Goal: Task Accomplishment & Management: Use online tool/utility

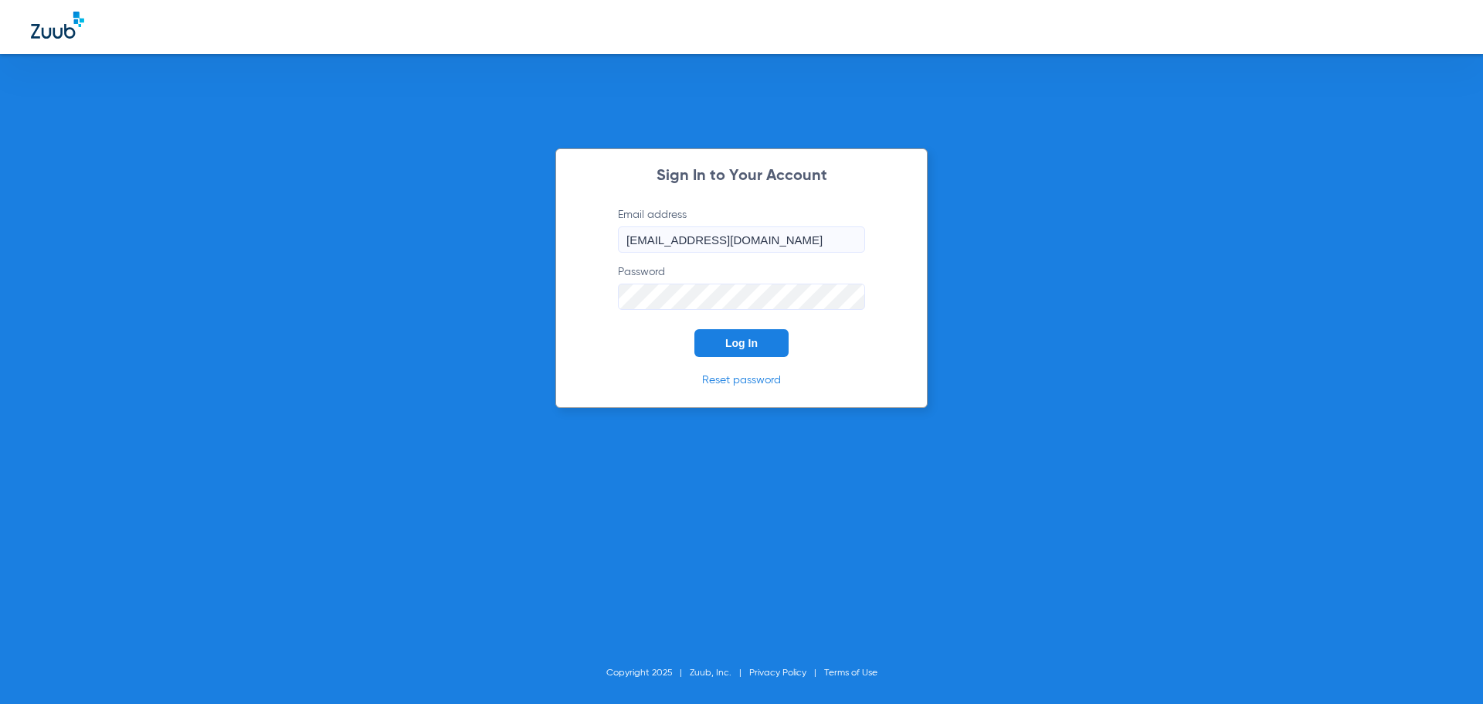
click at [731, 347] on span "Log In" at bounding box center [741, 343] width 32 height 12
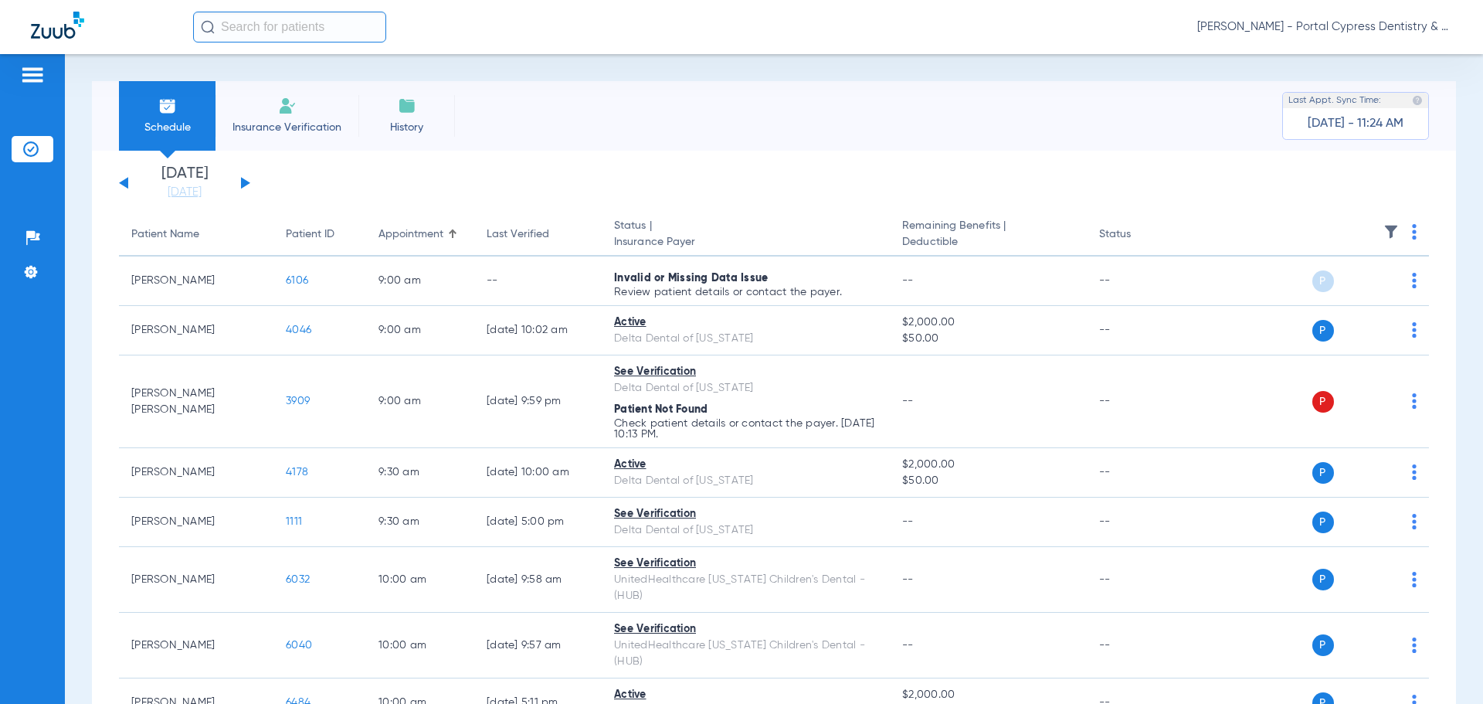
click at [244, 181] on button at bounding box center [245, 183] width 9 height 12
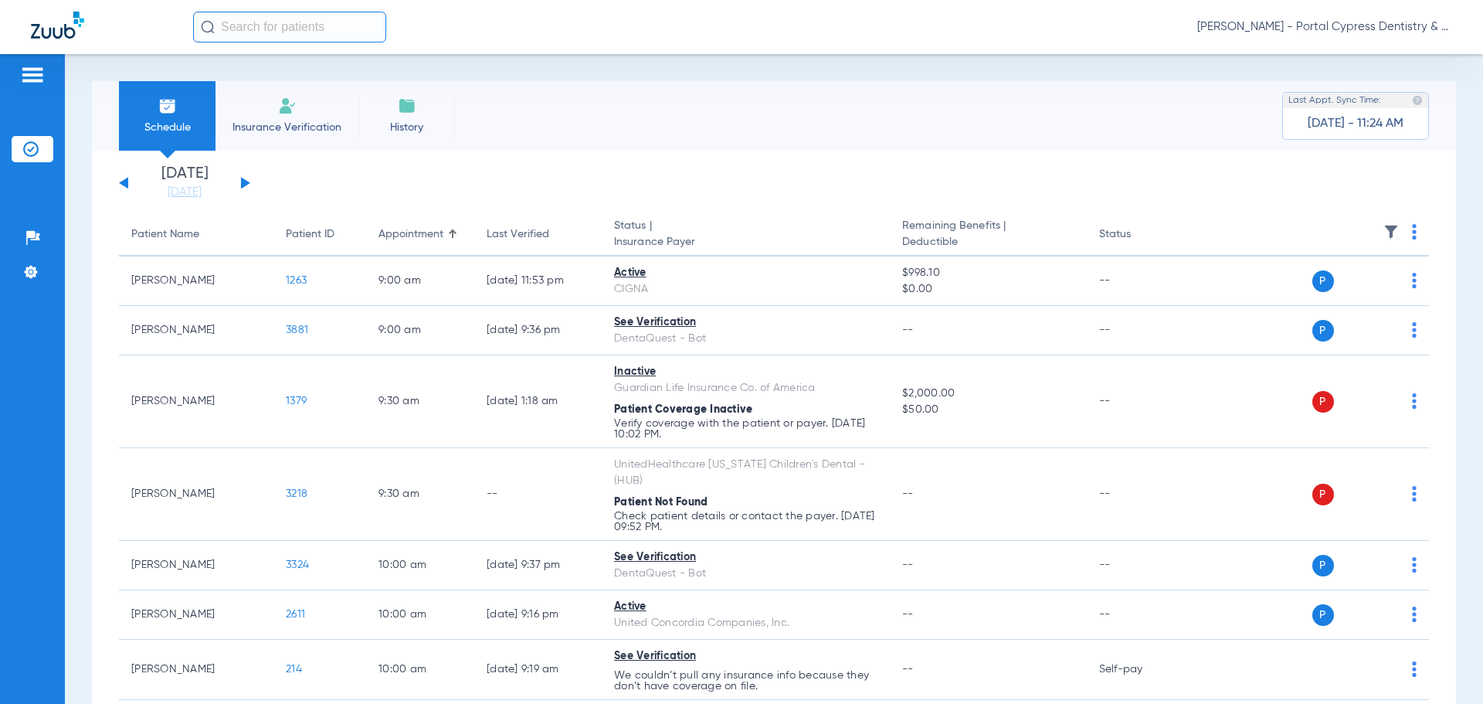
click at [244, 179] on button at bounding box center [245, 183] width 9 height 12
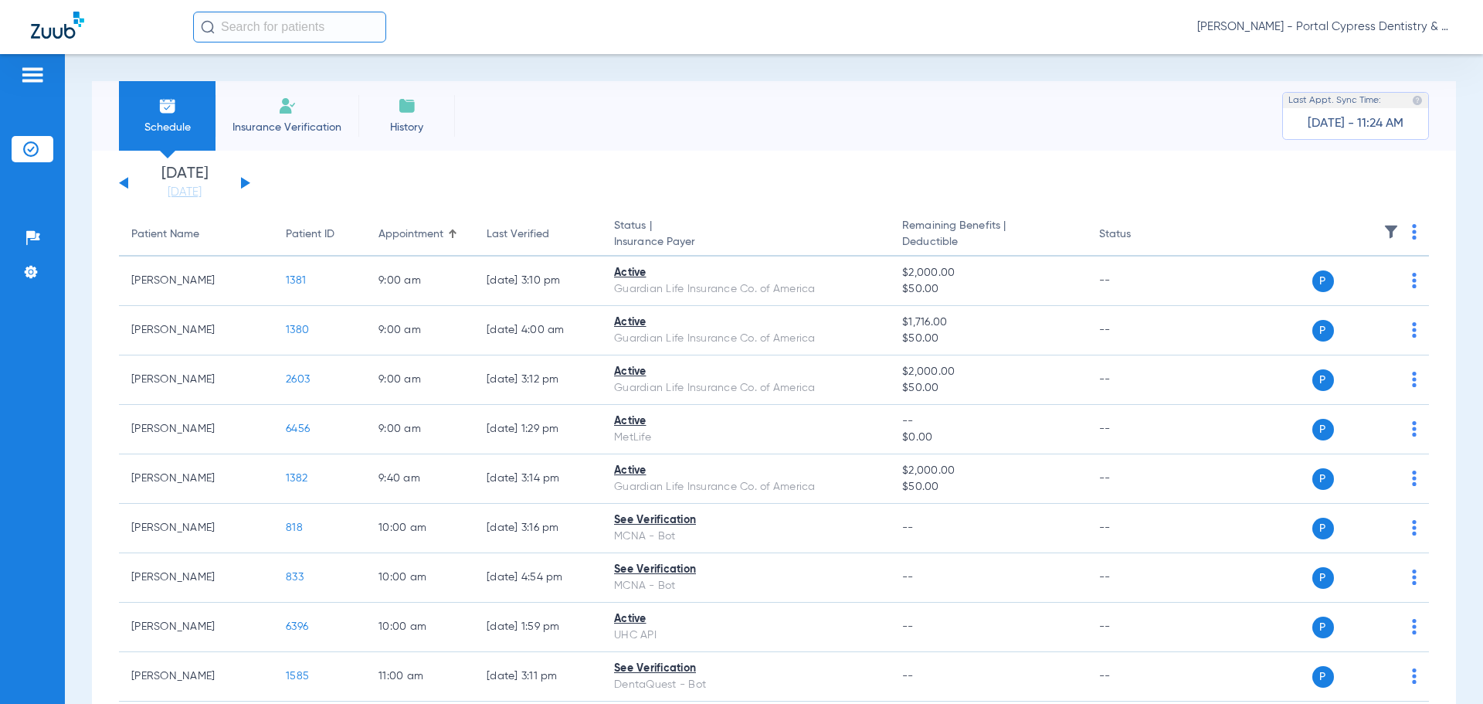
click at [1412, 231] on img at bounding box center [1414, 231] width 5 height 15
click at [1340, 293] on span "Verify All" at bounding box center [1343, 292] width 97 height 11
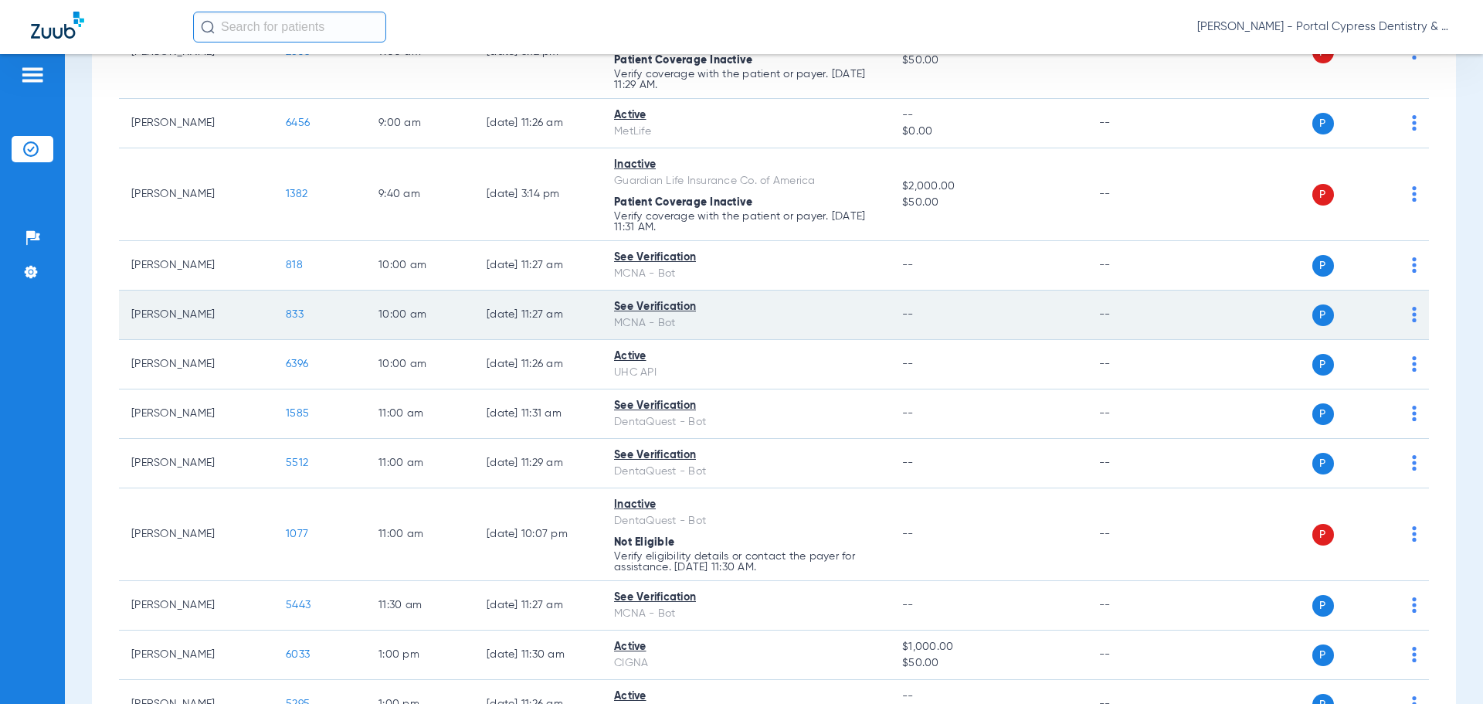
scroll to position [463, 0]
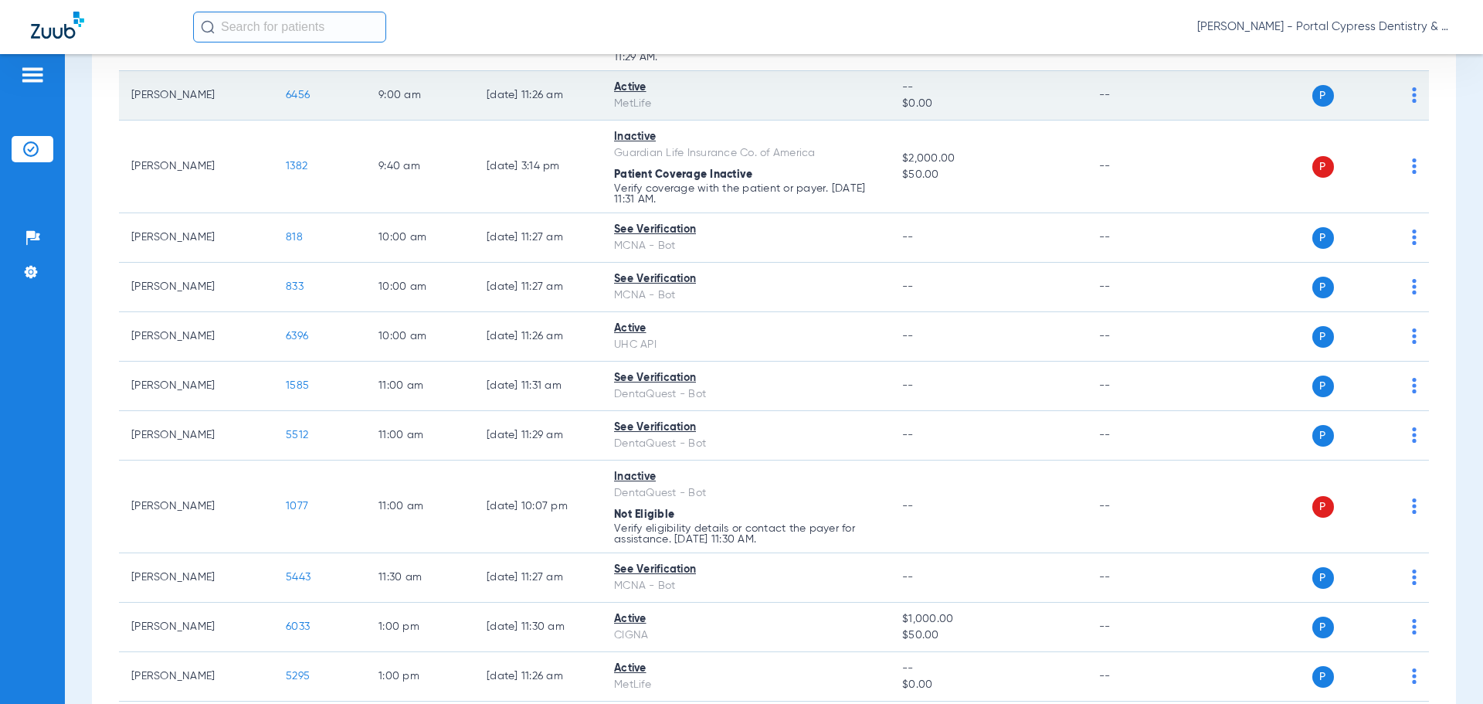
click at [297, 98] on span "6456" at bounding box center [298, 95] width 24 height 11
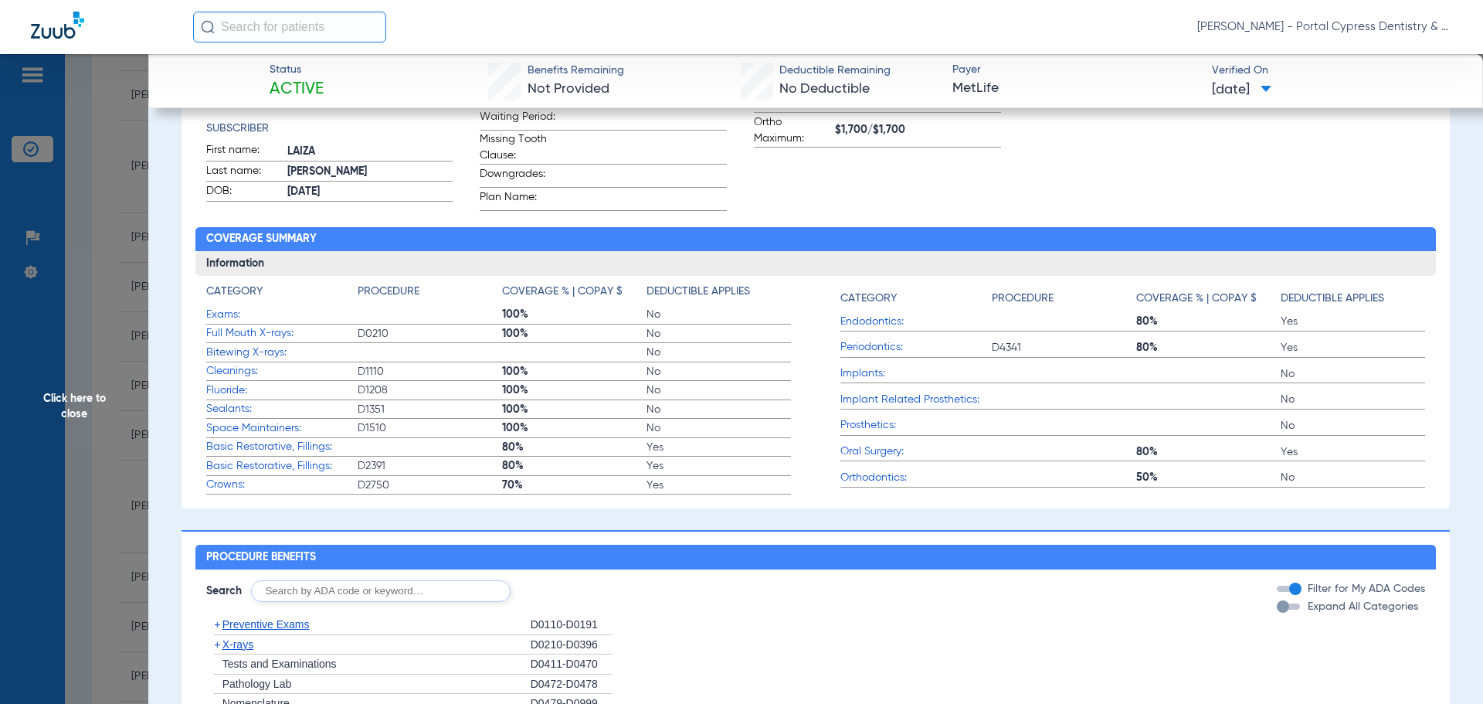
scroll to position [0, 0]
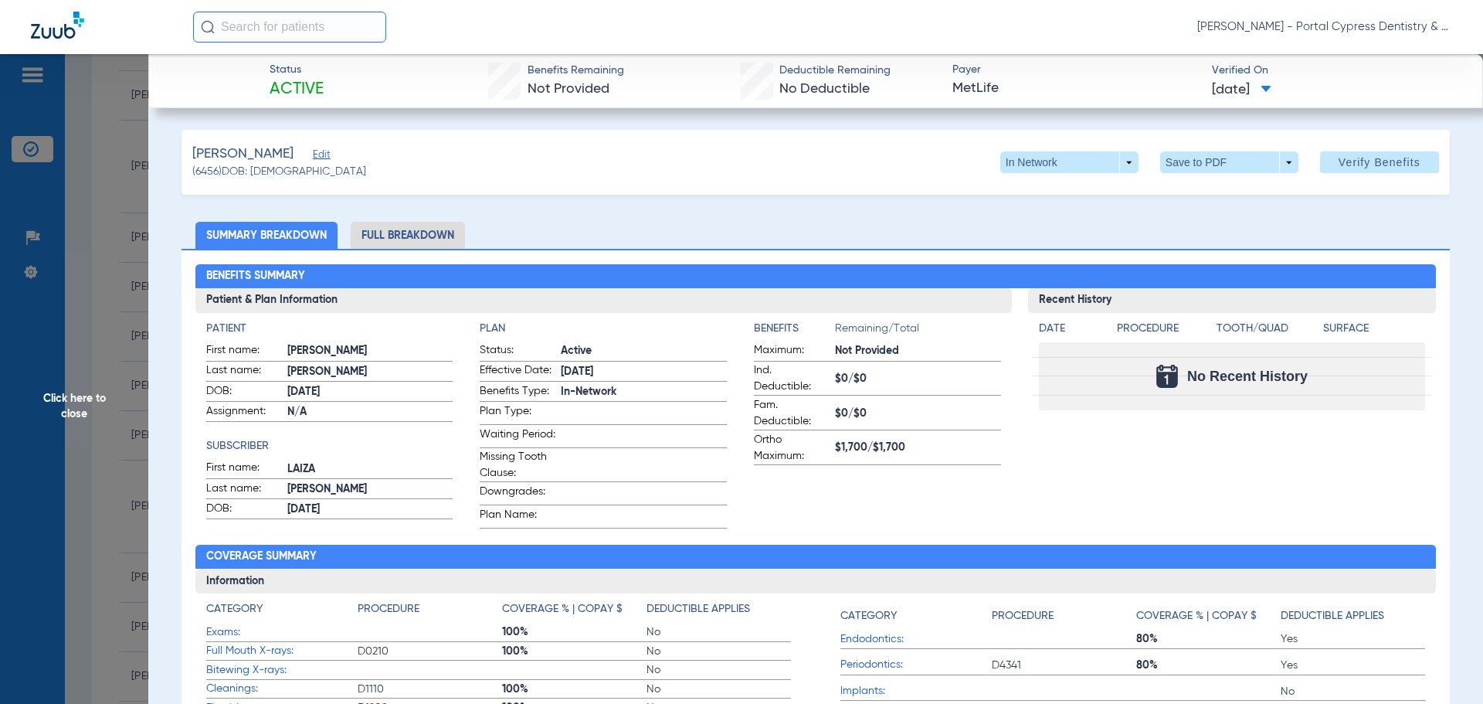
click at [93, 403] on span "Click here to close" at bounding box center [74, 406] width 148 height 704
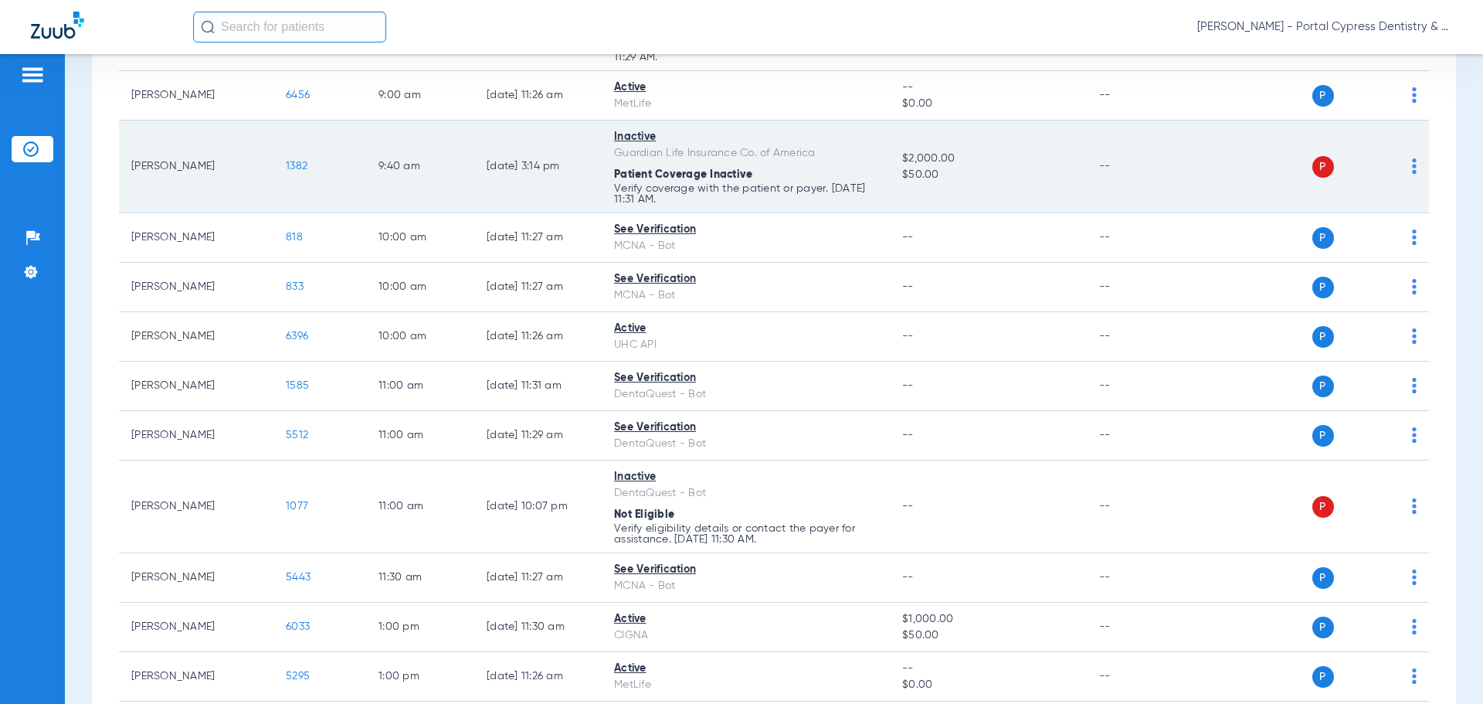
scroll to position [541, 0]
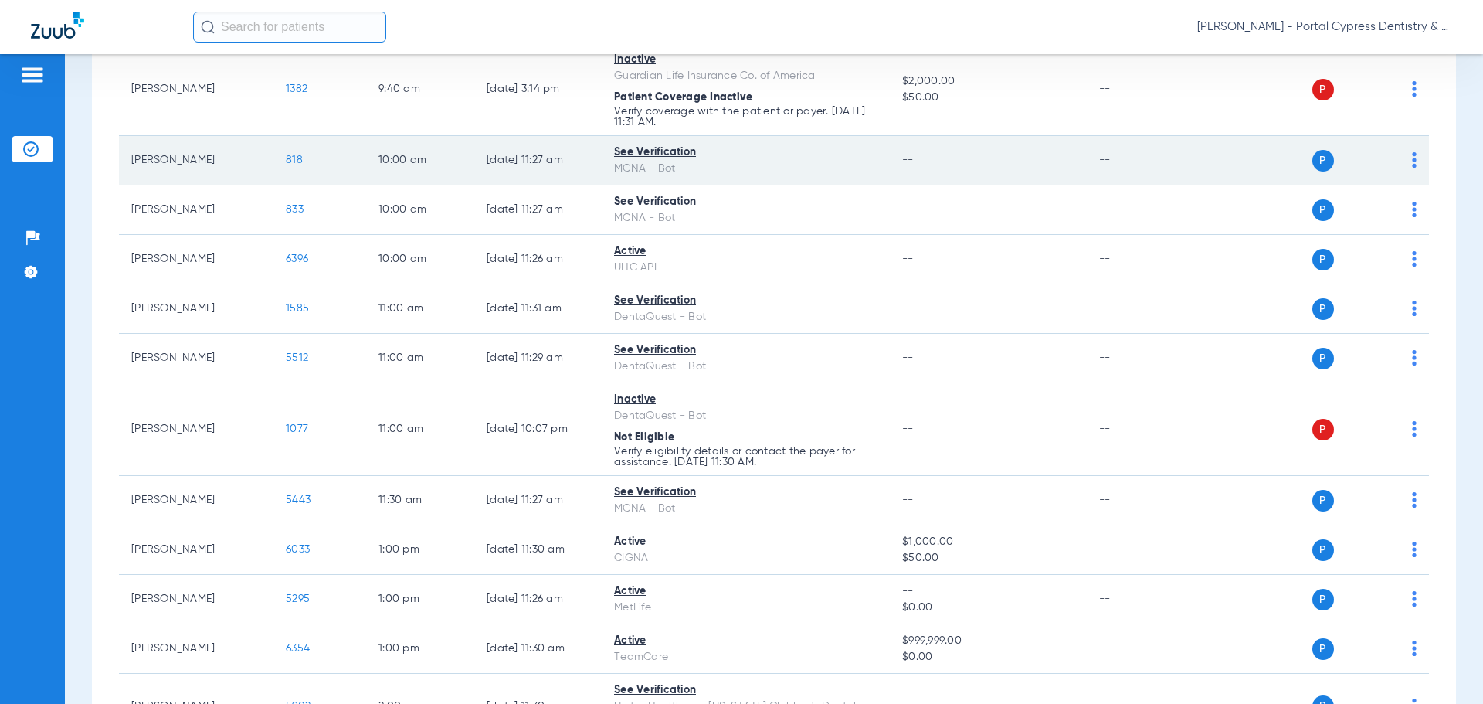
click at [291, 159] on span "818" at bounding box center [294, 159] width 17 height 11
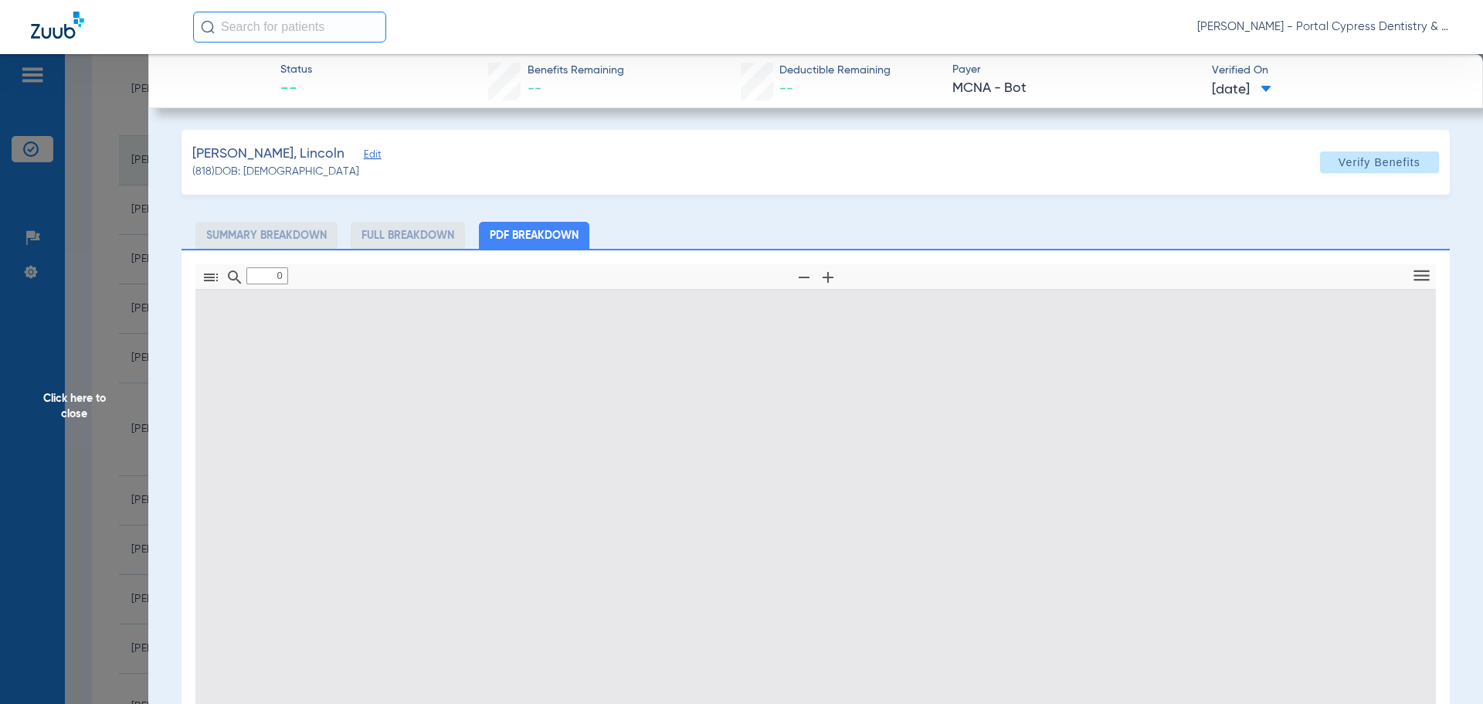
type input "1"
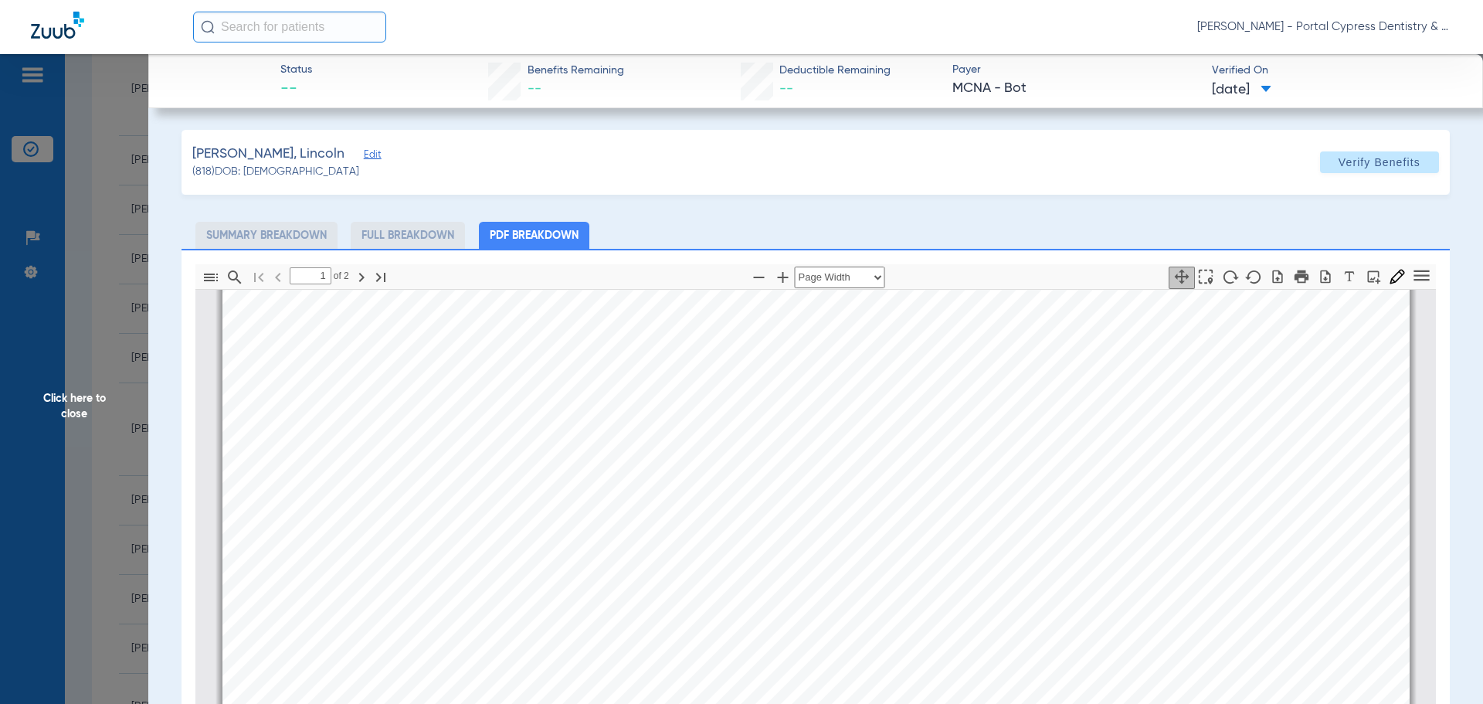
scroll to position [1244, 0]
click at [69, 400] on span "Click here to close" at bounding box center [74, 406] width 148 height 704
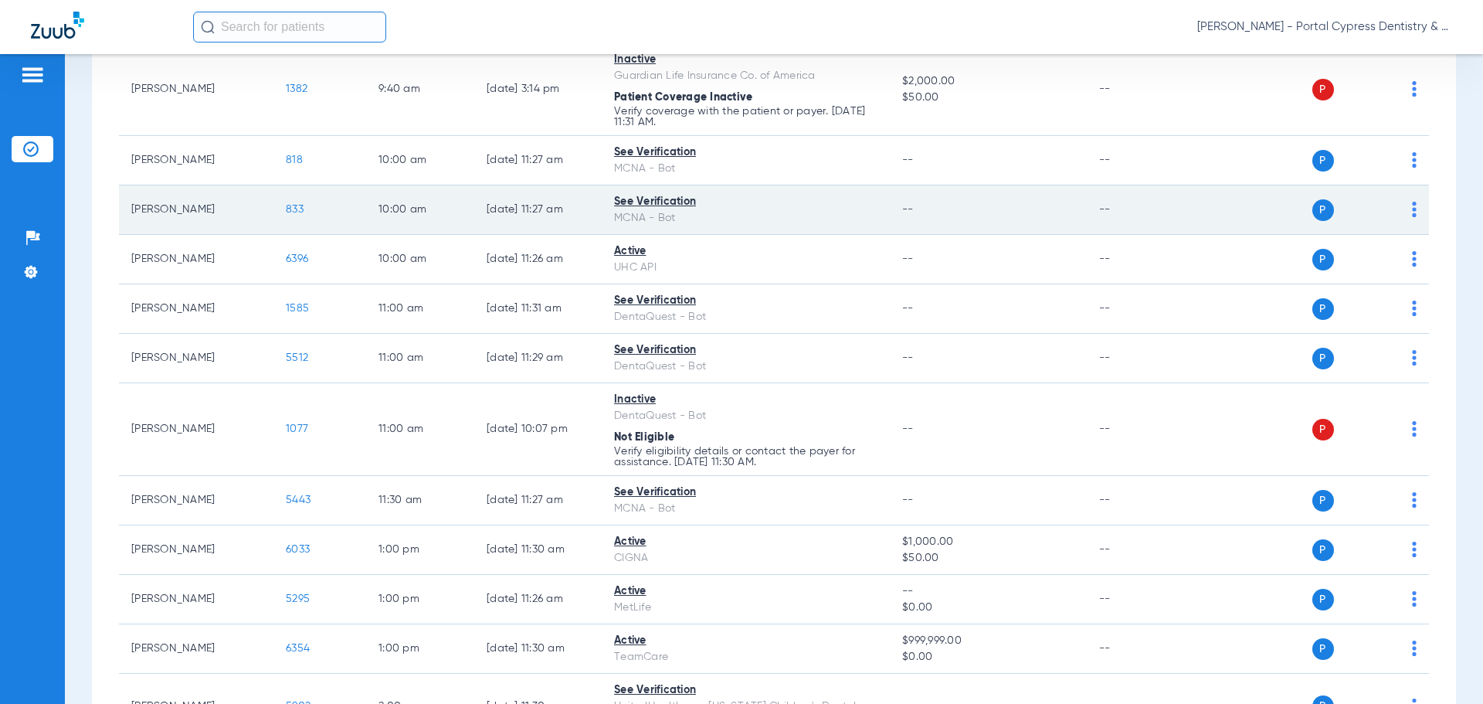
click at [297, 206] on span "833" at bounding box center [295, 209] width 18 height 11
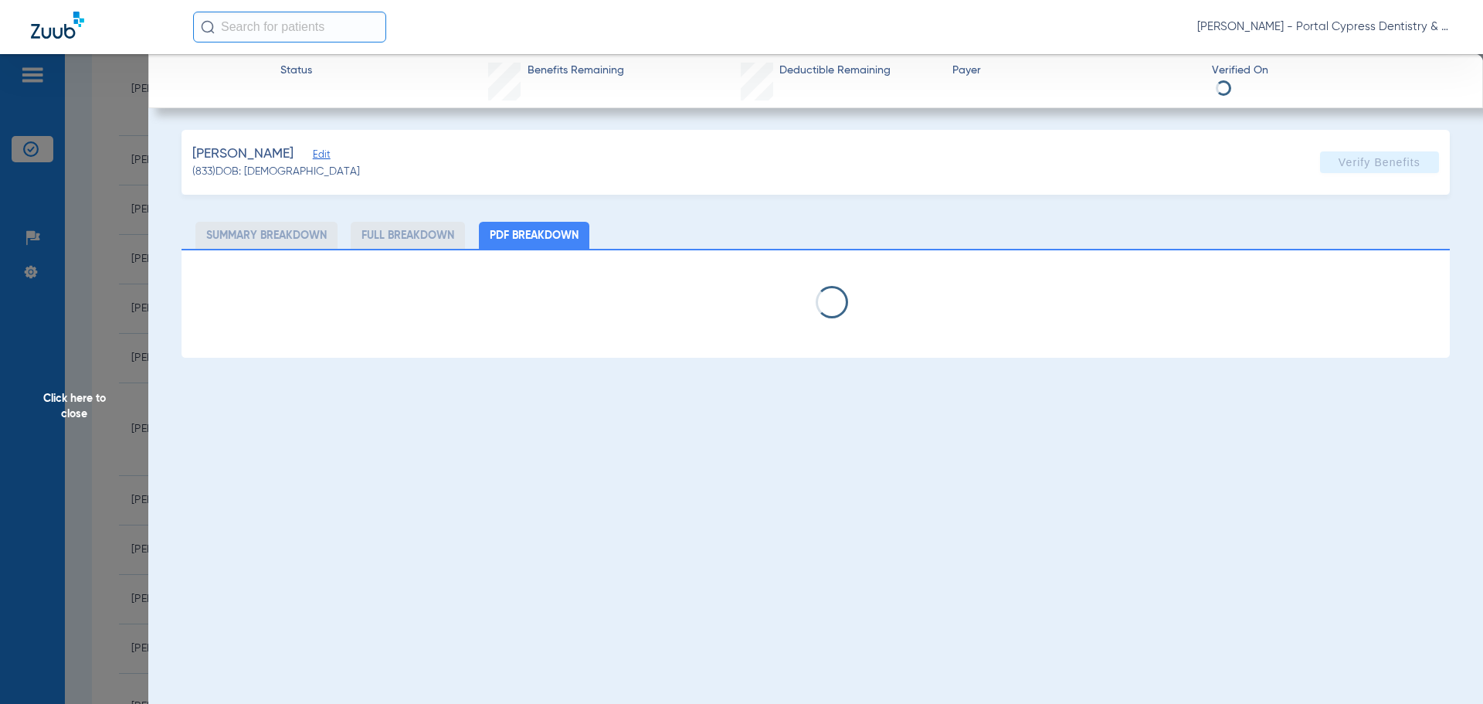
select select "page-width"
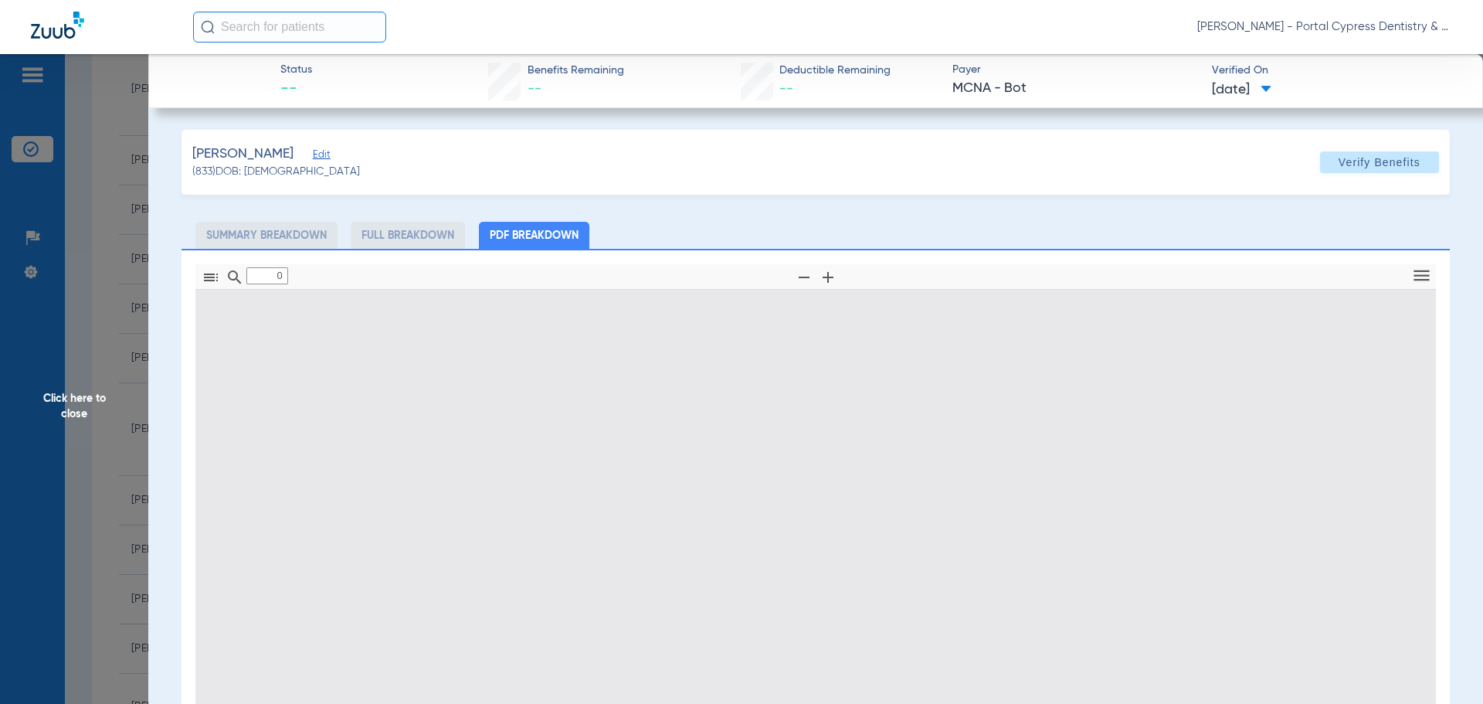
type input "1"
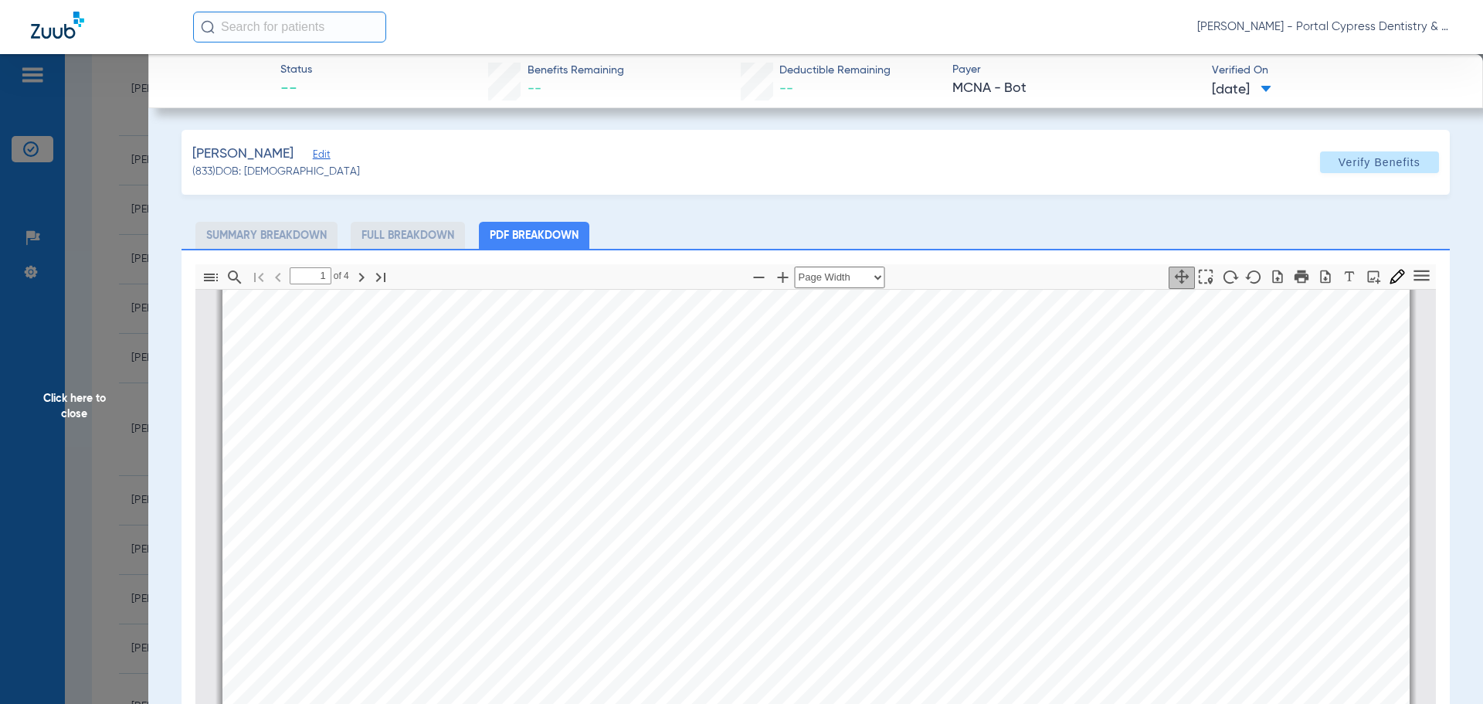
scroll to position [1012, 0]
click at [61, 402] on span "Click here to close" at bounding box center [74, 406] width 148 height 704
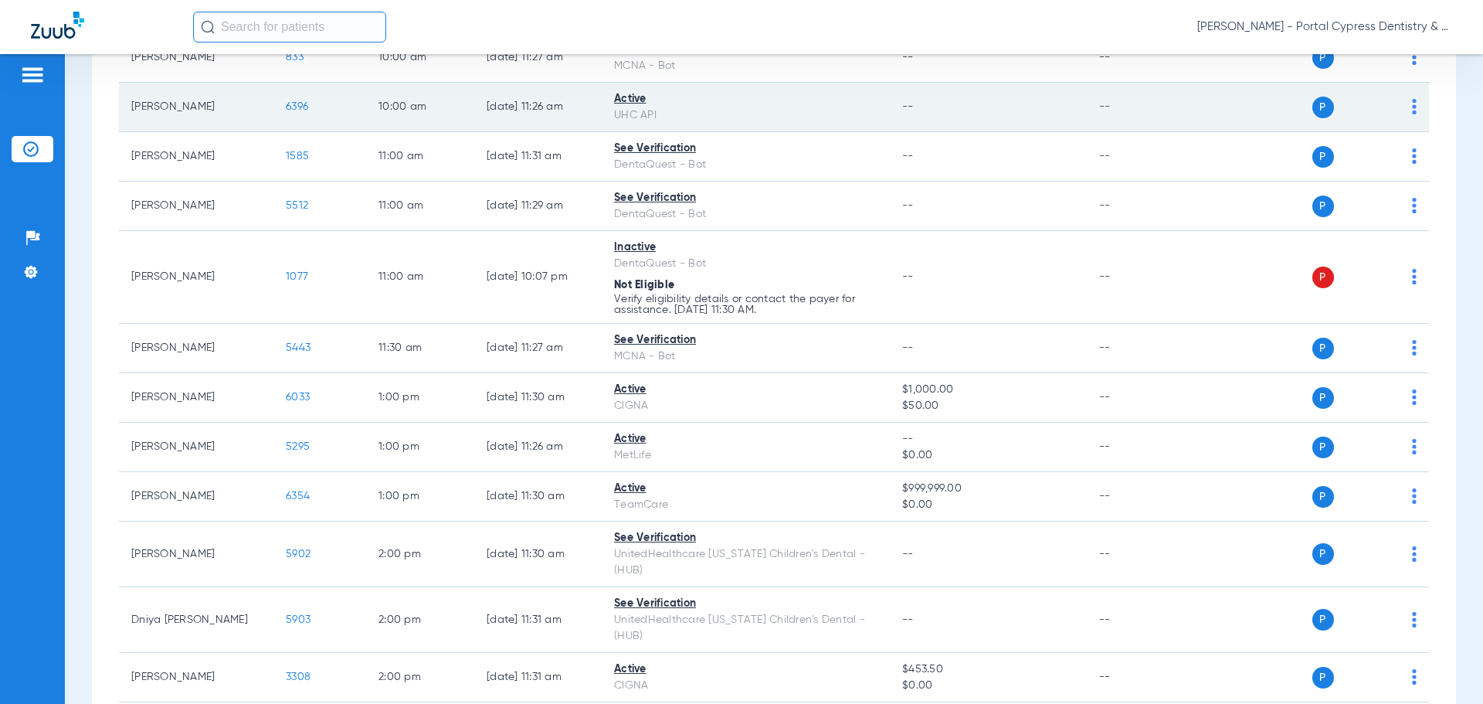
scroll to position [695, 0]
click at [294, 106] on span "6396" at bounding box center [297, 104] width 22 height 11
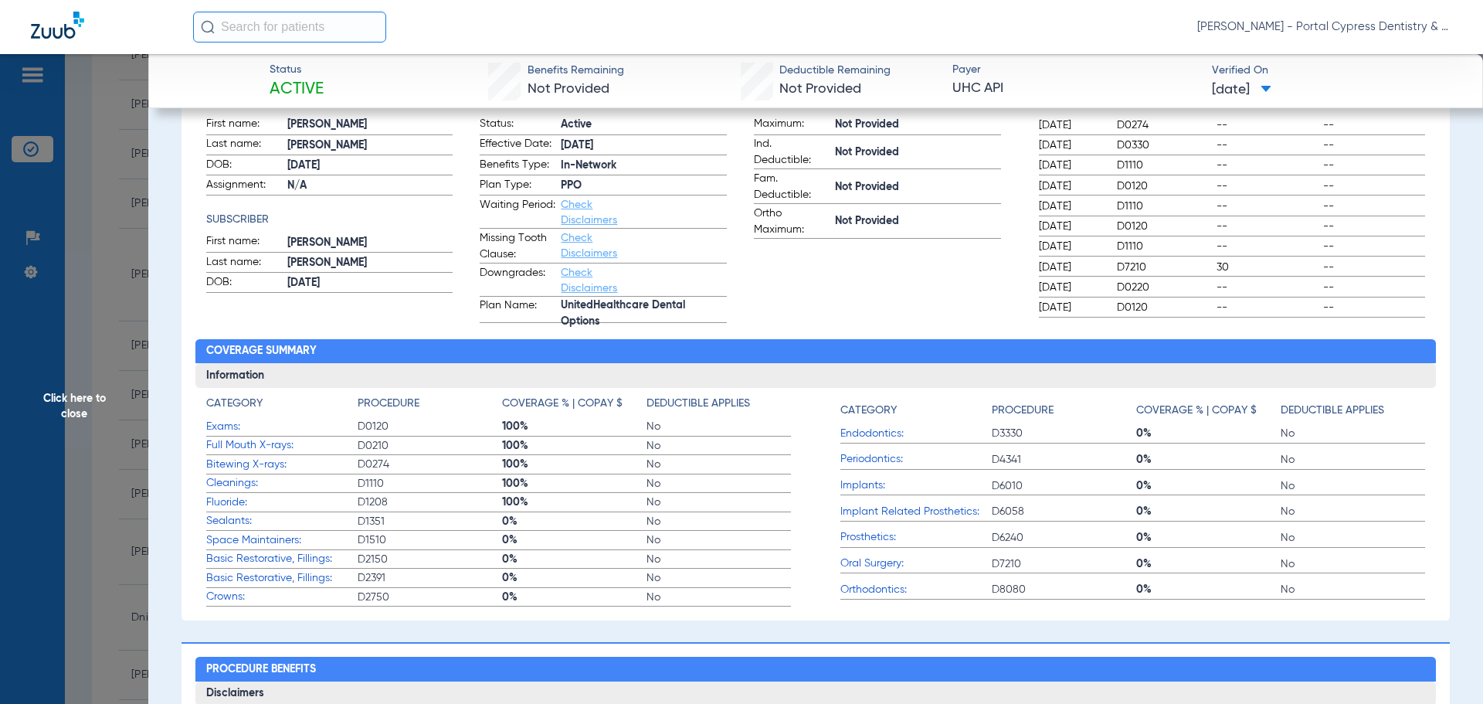
scroll to position [232, 0]
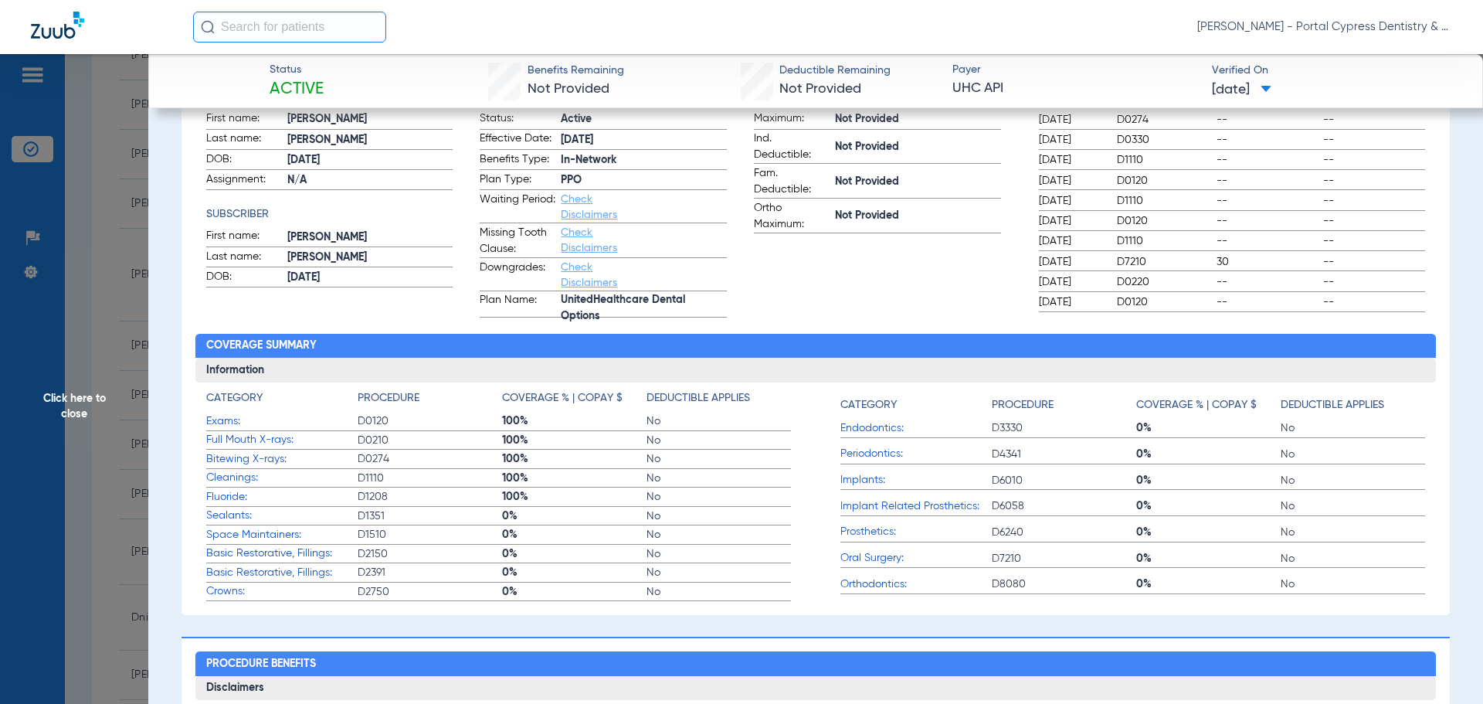
click at [74, 414] on span "Click here to close" at bounding box center [74, 406] width 148 height 704
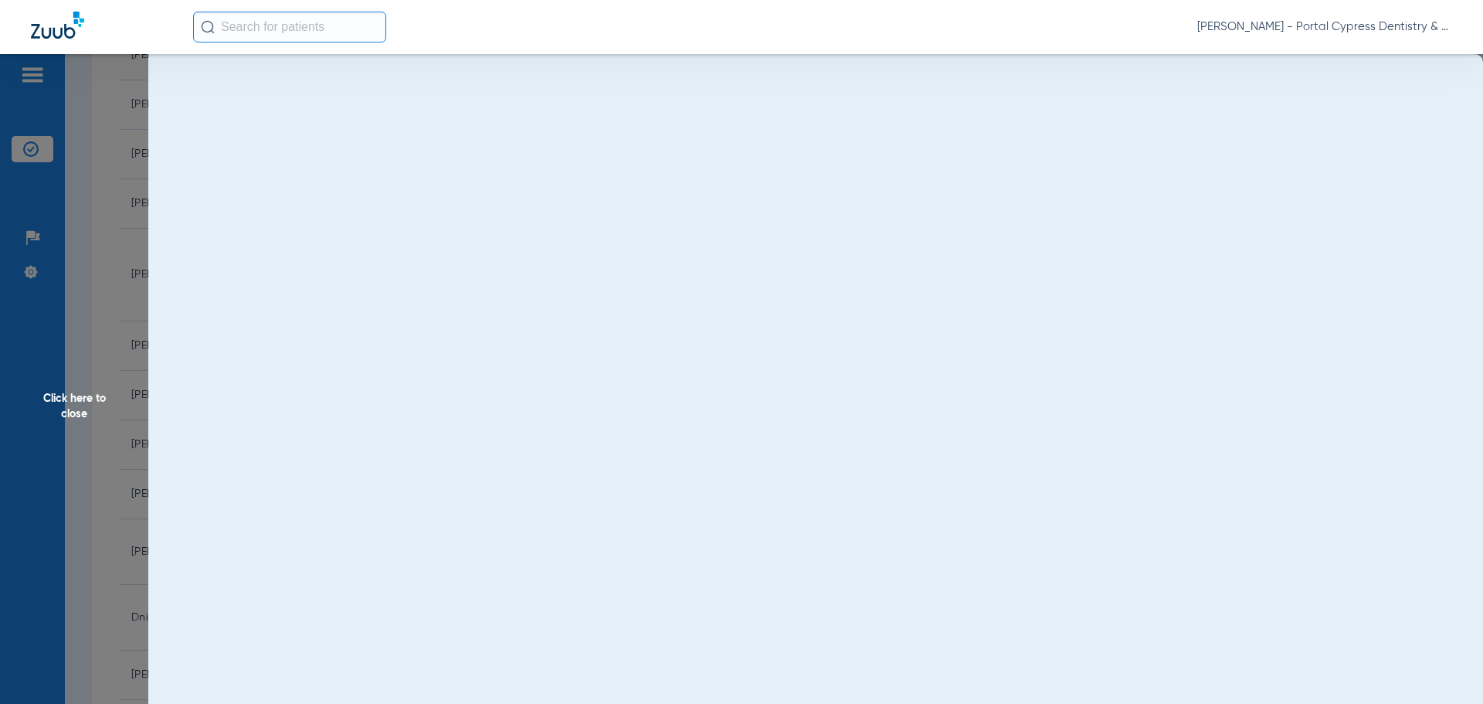
scroll to position [0, 0]
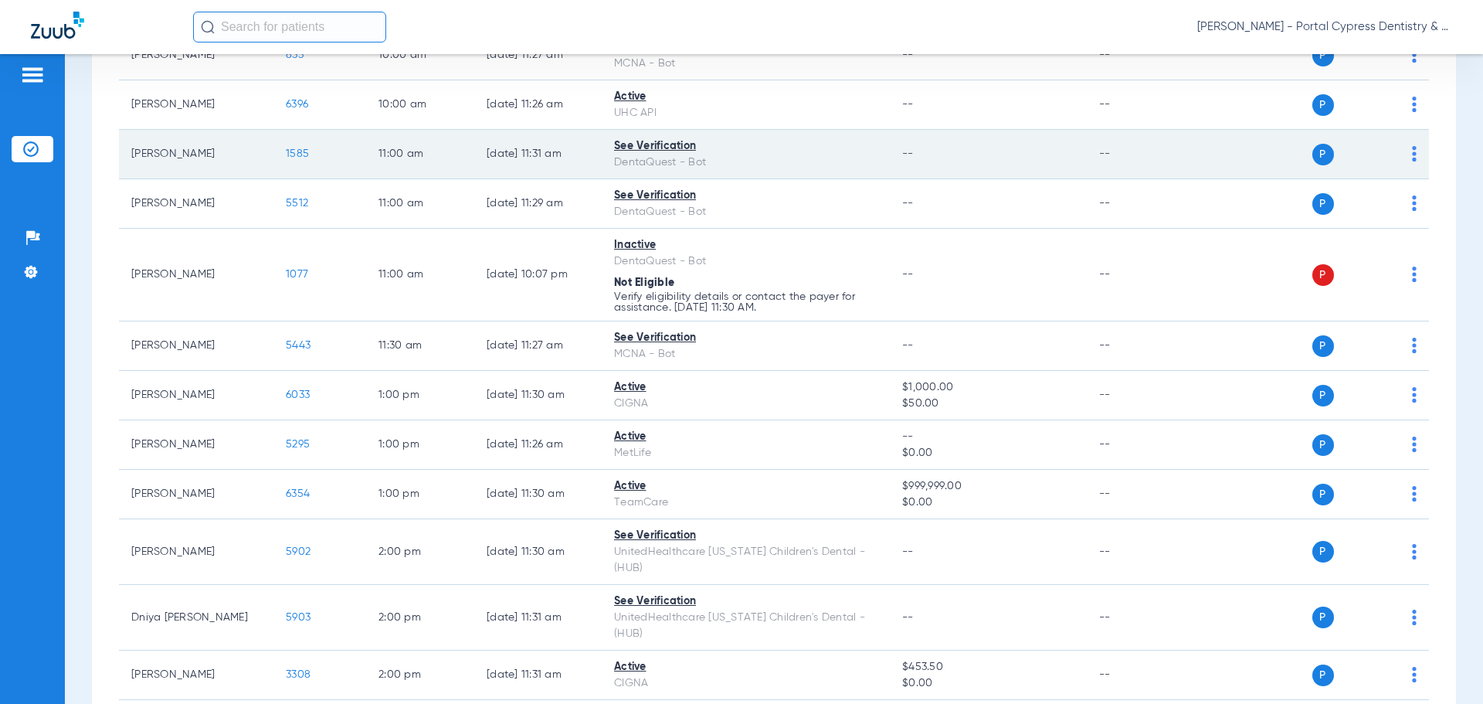
click at [292, 152] on span "1585" at bounding box center [297, 153] width 23 height 11
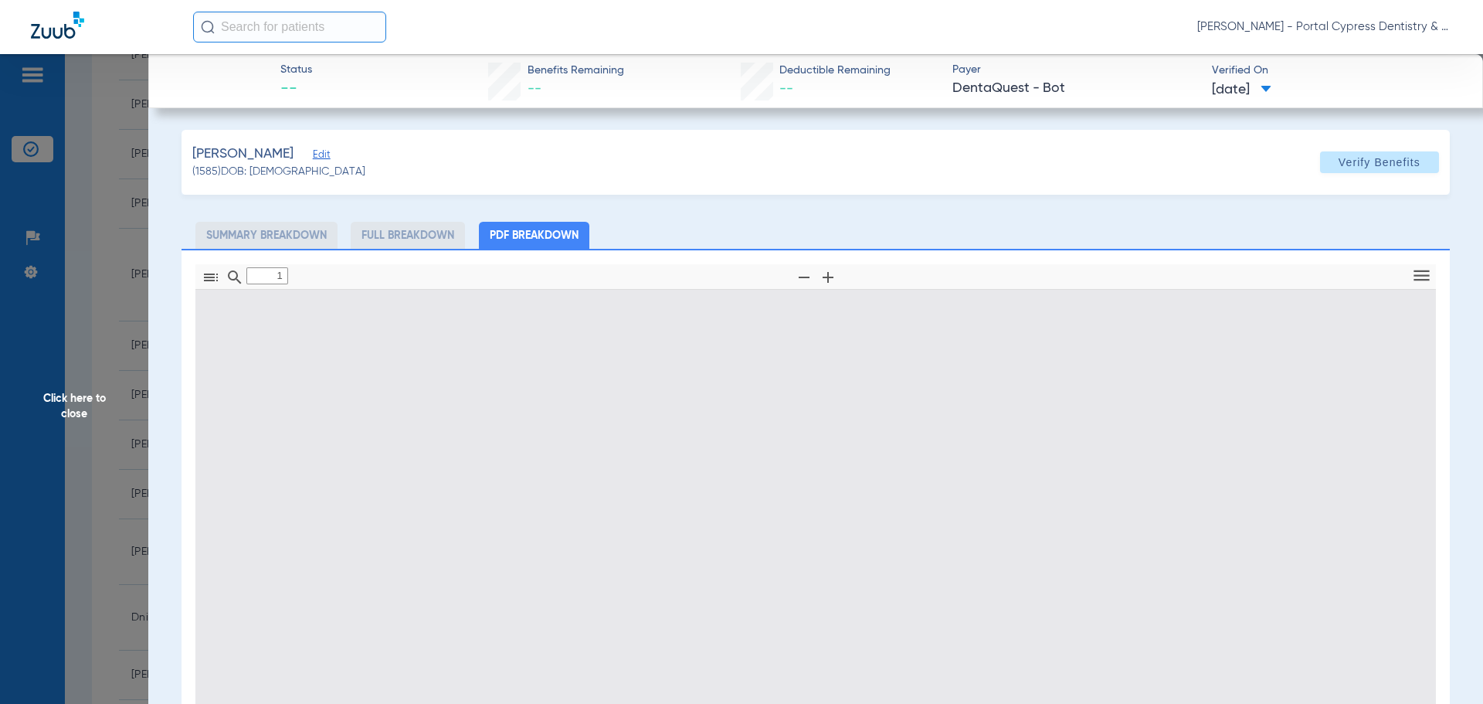
type input "0"
select select "page-width"
type input "1"
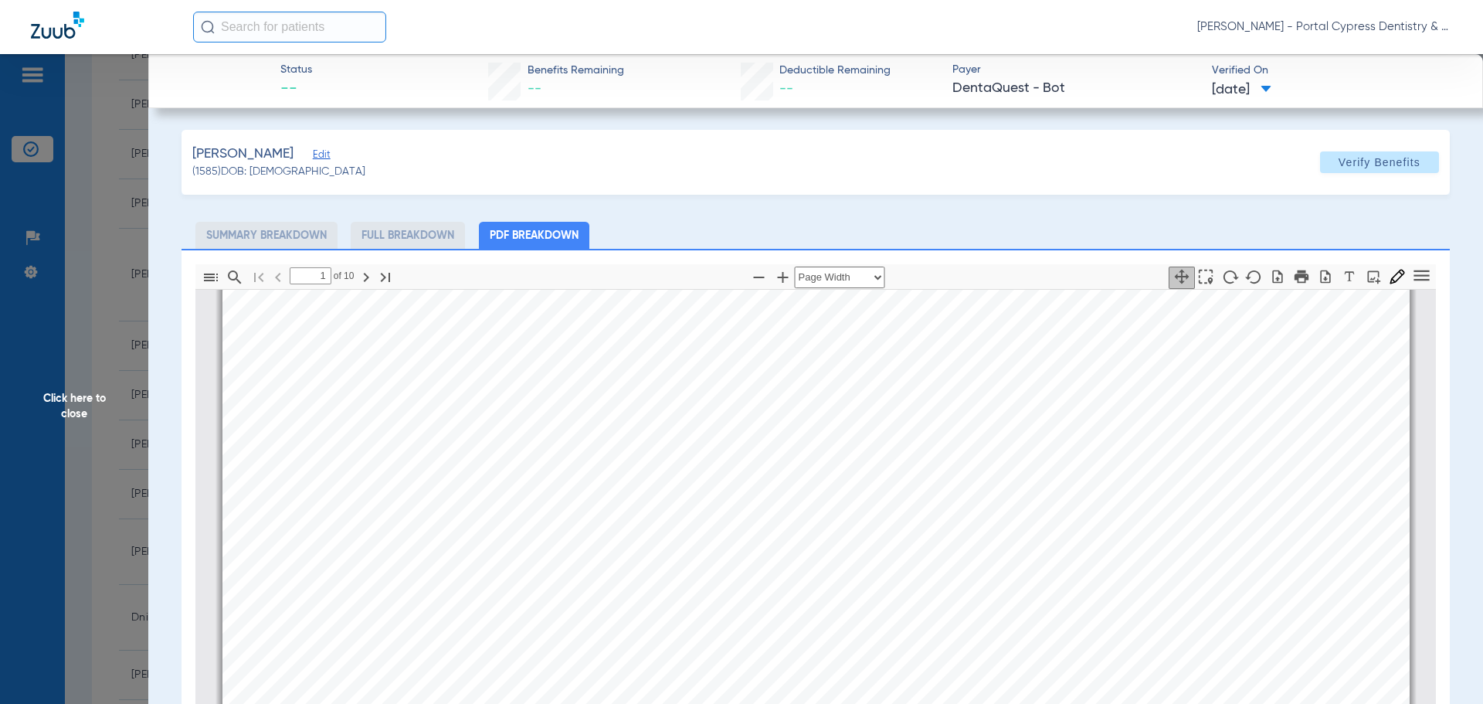
scroll to position [239, 0]
click at [61, 407] on span "Click here to close" at bounding box center [74, 406] width 148 height 704
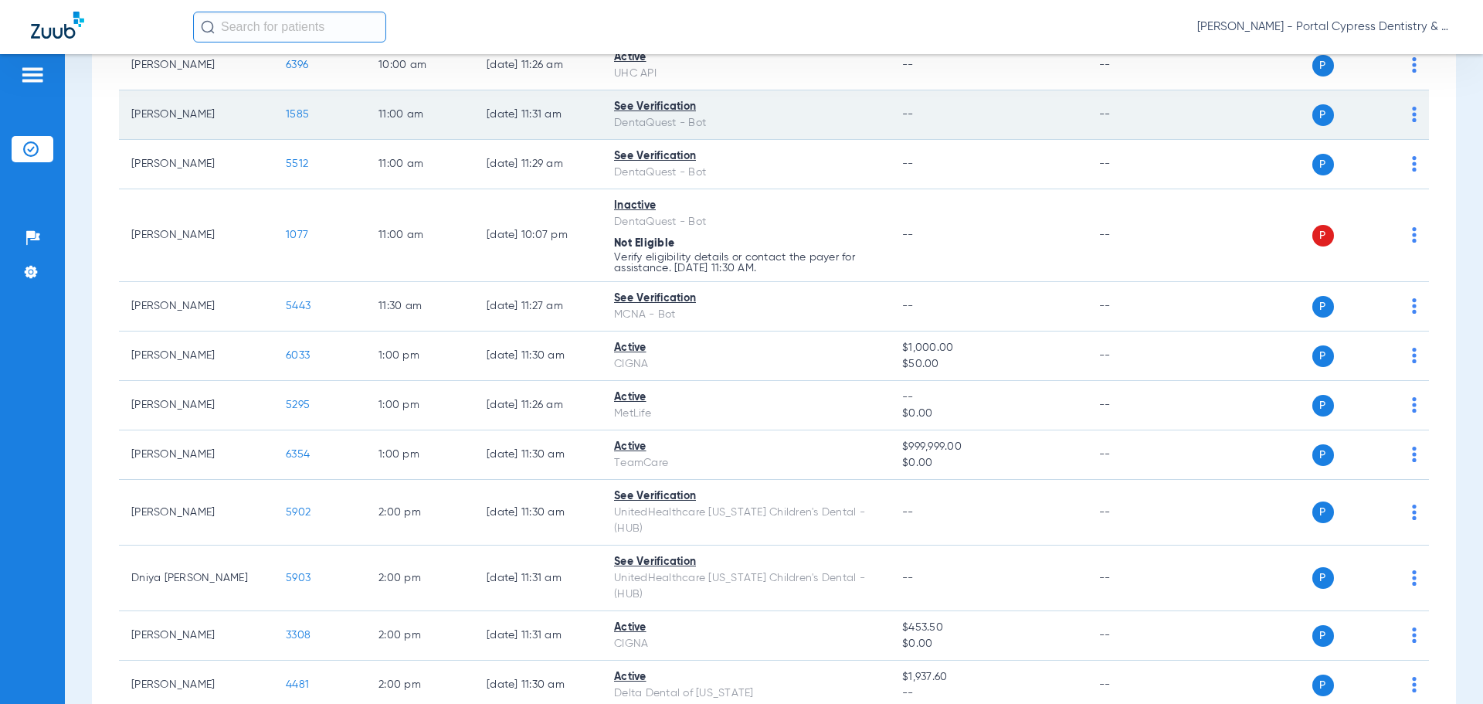
scroll to position [772, 0]
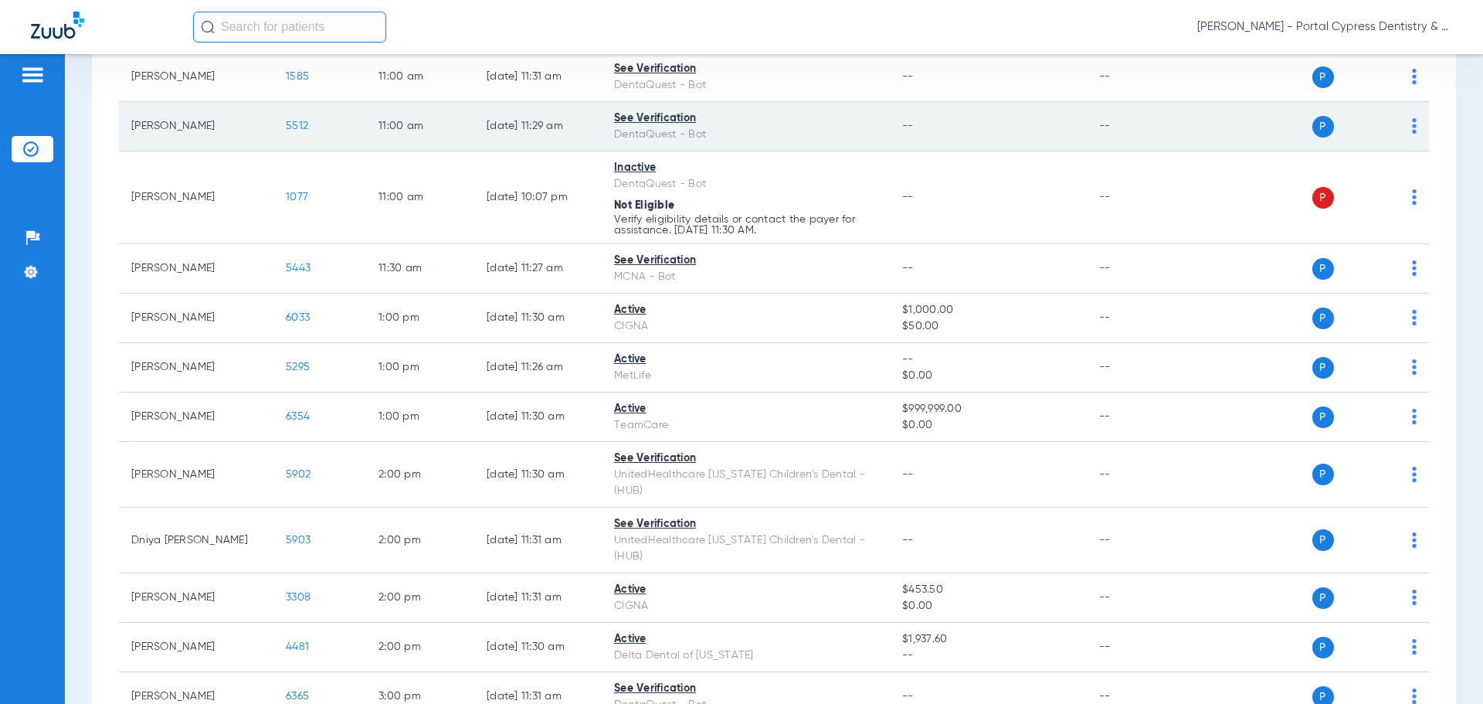
click at [300, 127] on span "5512" at bounding box center [297, 125] width 22 height 11
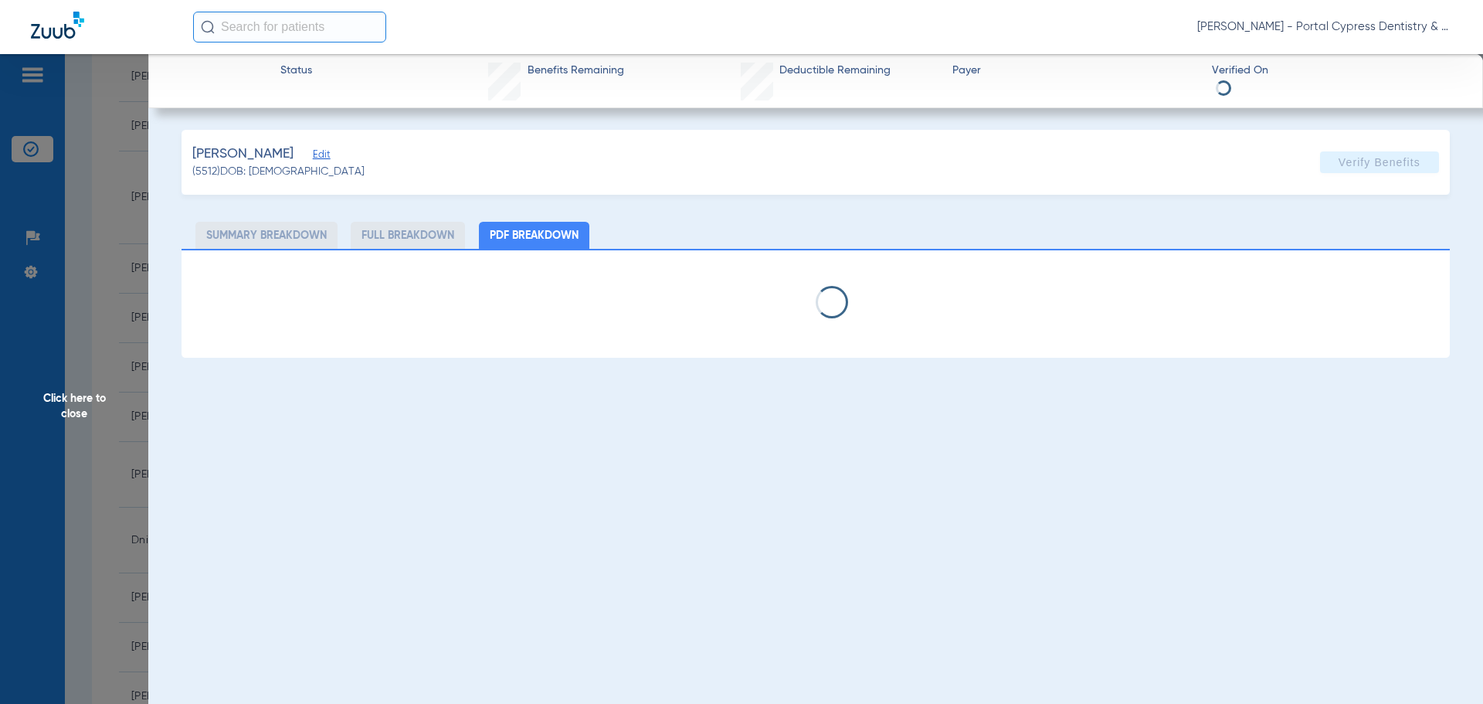
select select "page-width"
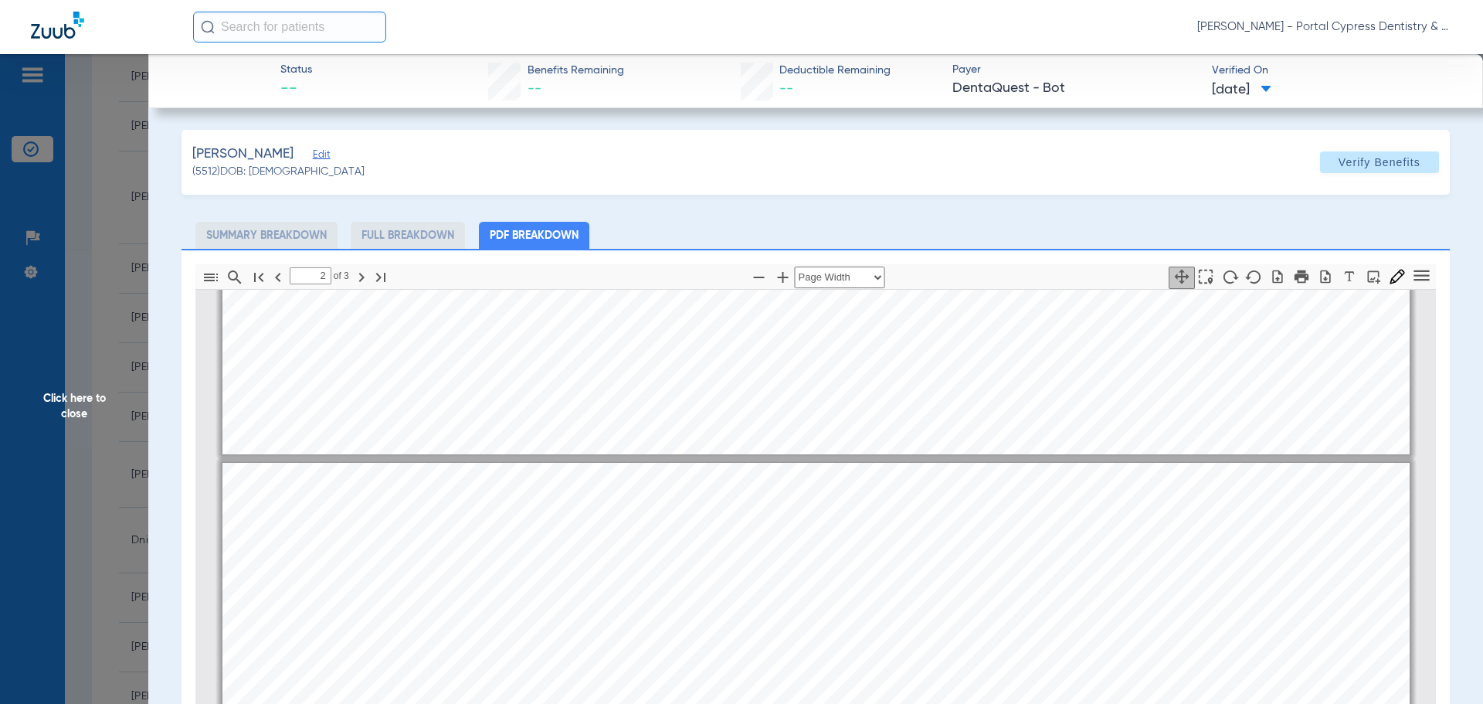
type input "1"
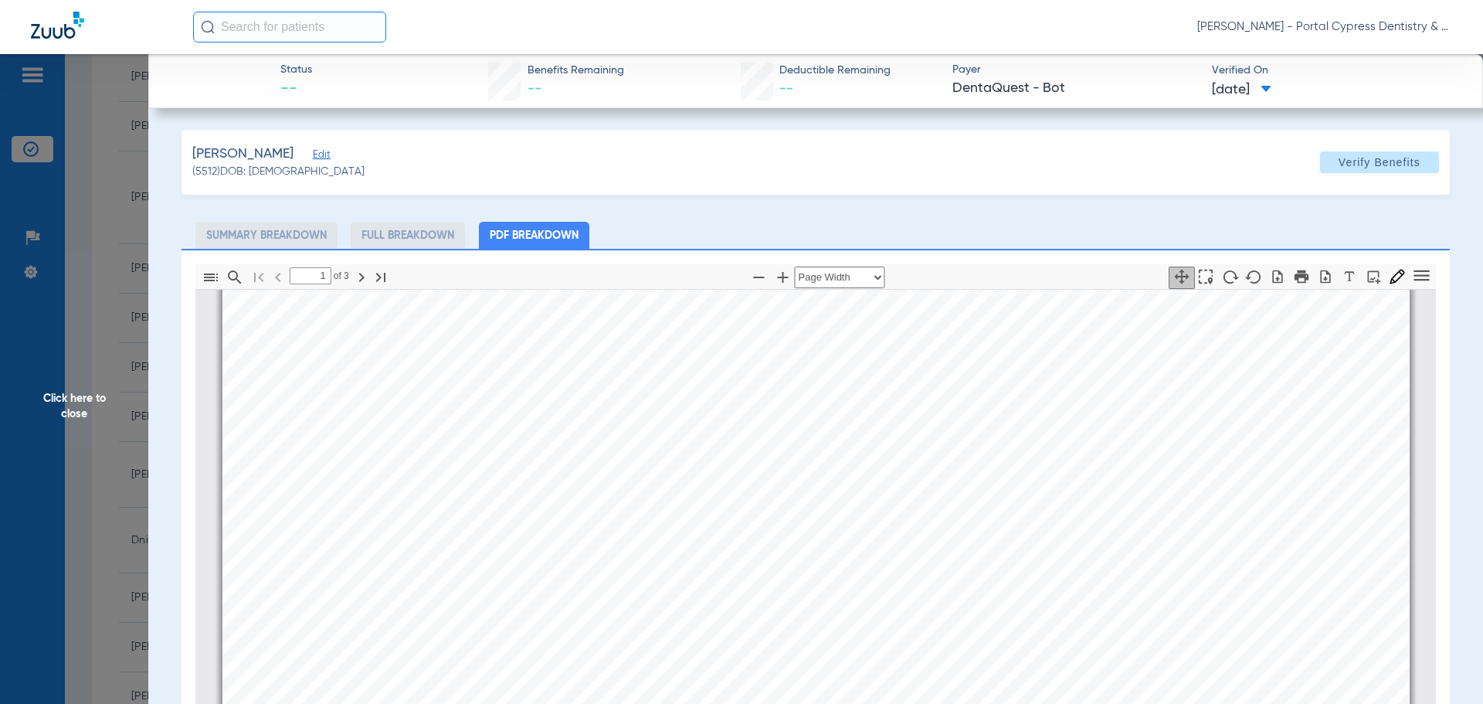
scroll to position [77, 0]
click at [66, 402] on span "Click here to close" at bounding box center [74, 406] width 148 height 704
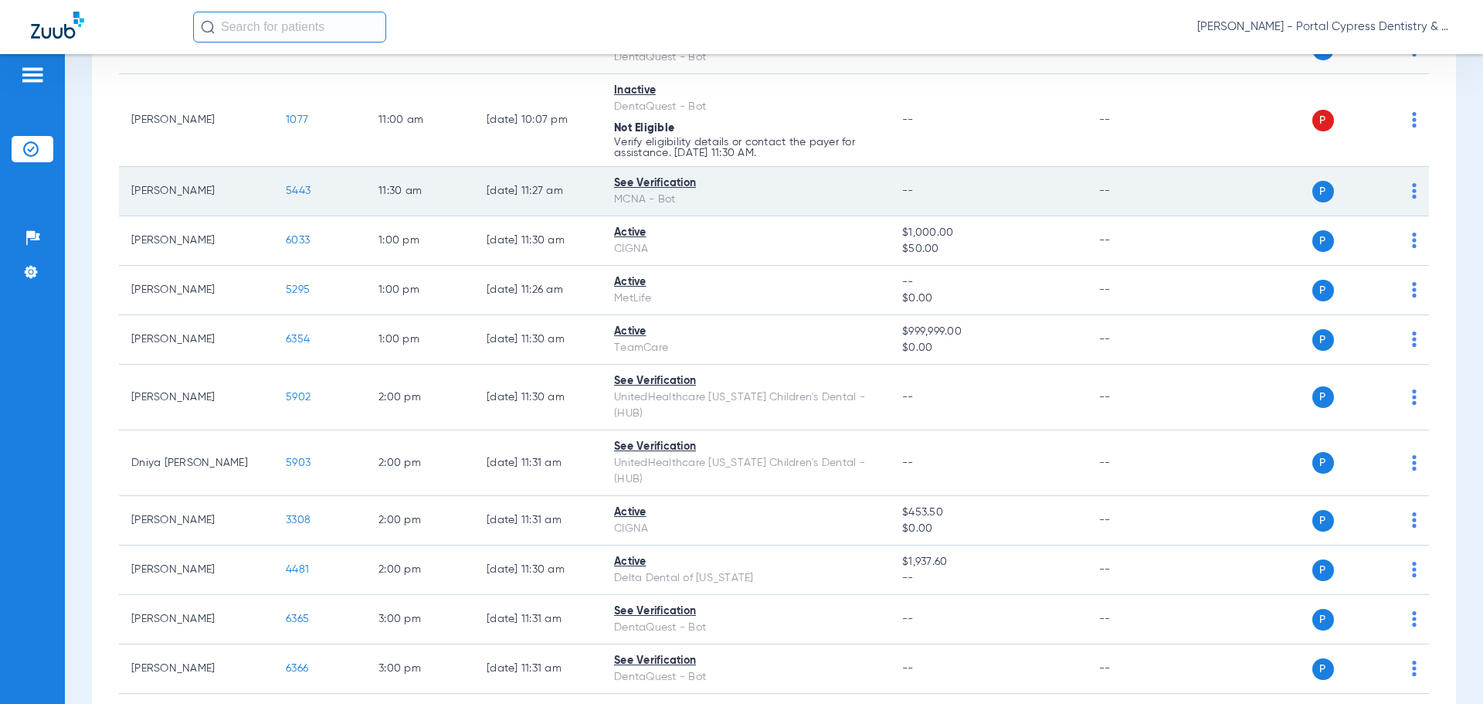
scroll to position [927, 0]
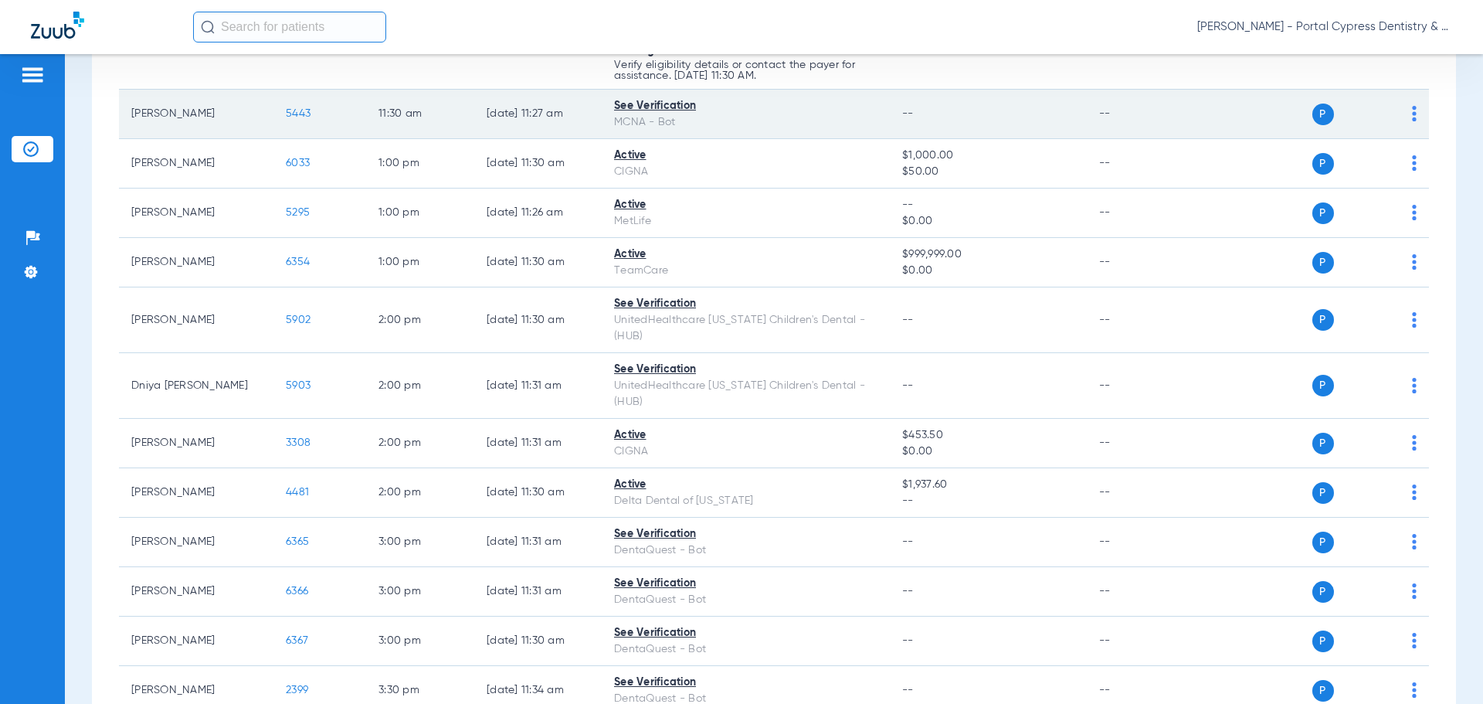
click at [300, 110] on span "5443" at bounding box center [298, 113] width 25 height 11
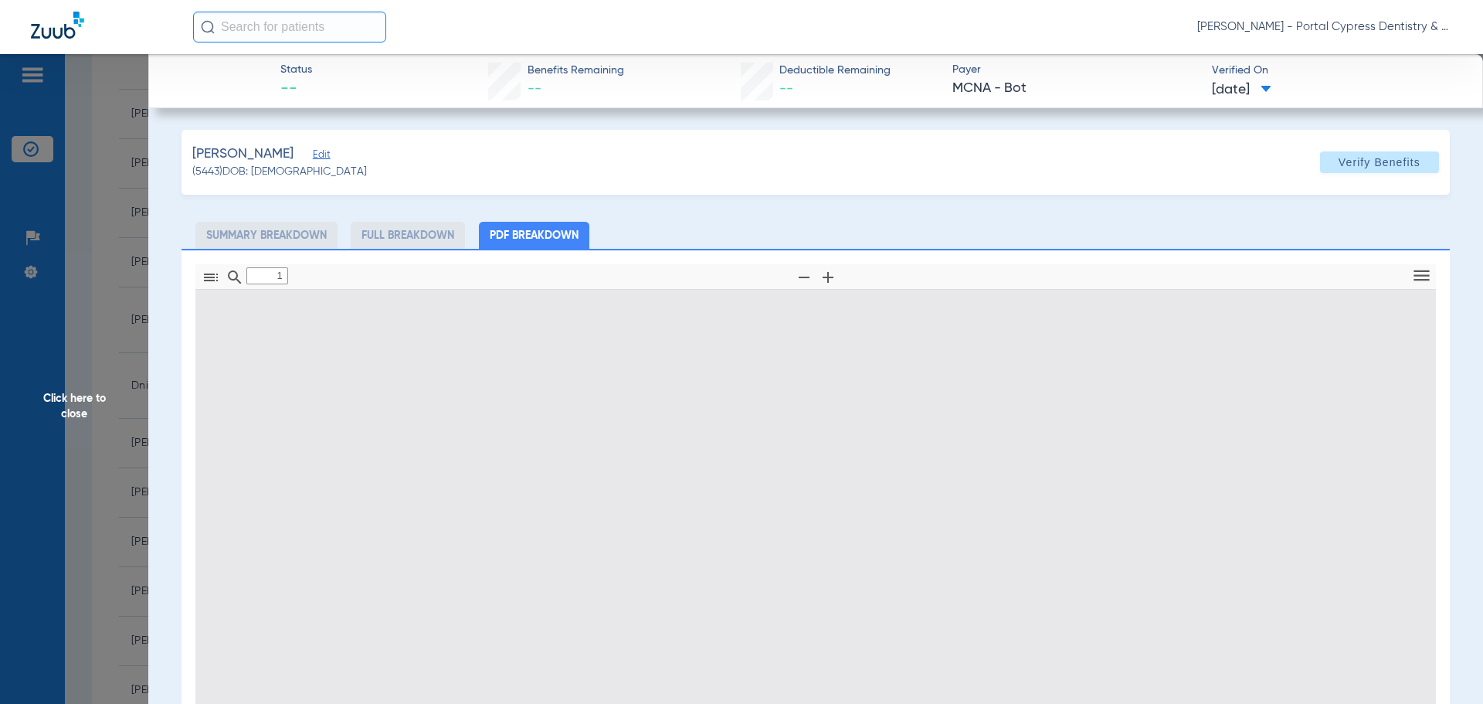
type input "0"
select select "page-width"
type input "1"
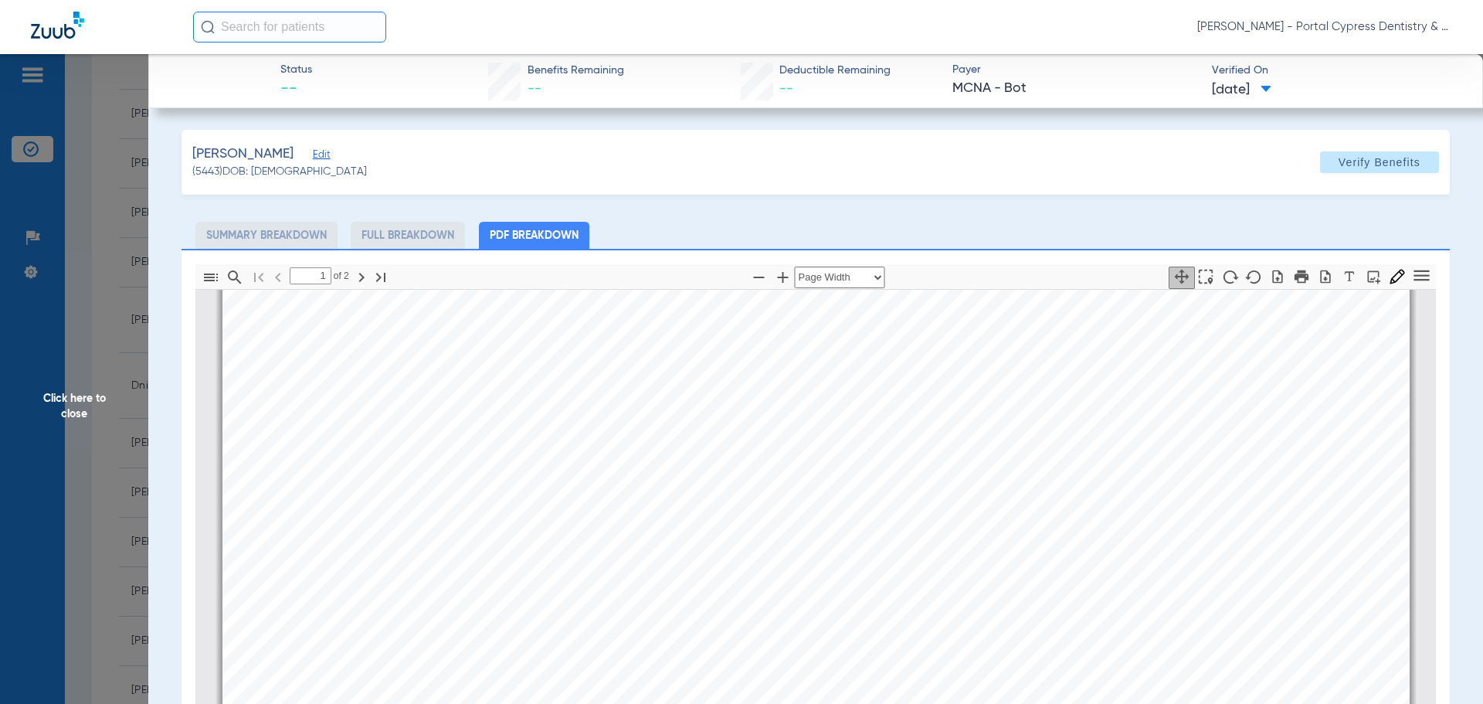
scroll to position [1012, 0]
click at [81, 402] on span "Click here to close" at bounding box center [74, 406] width 148 height 704
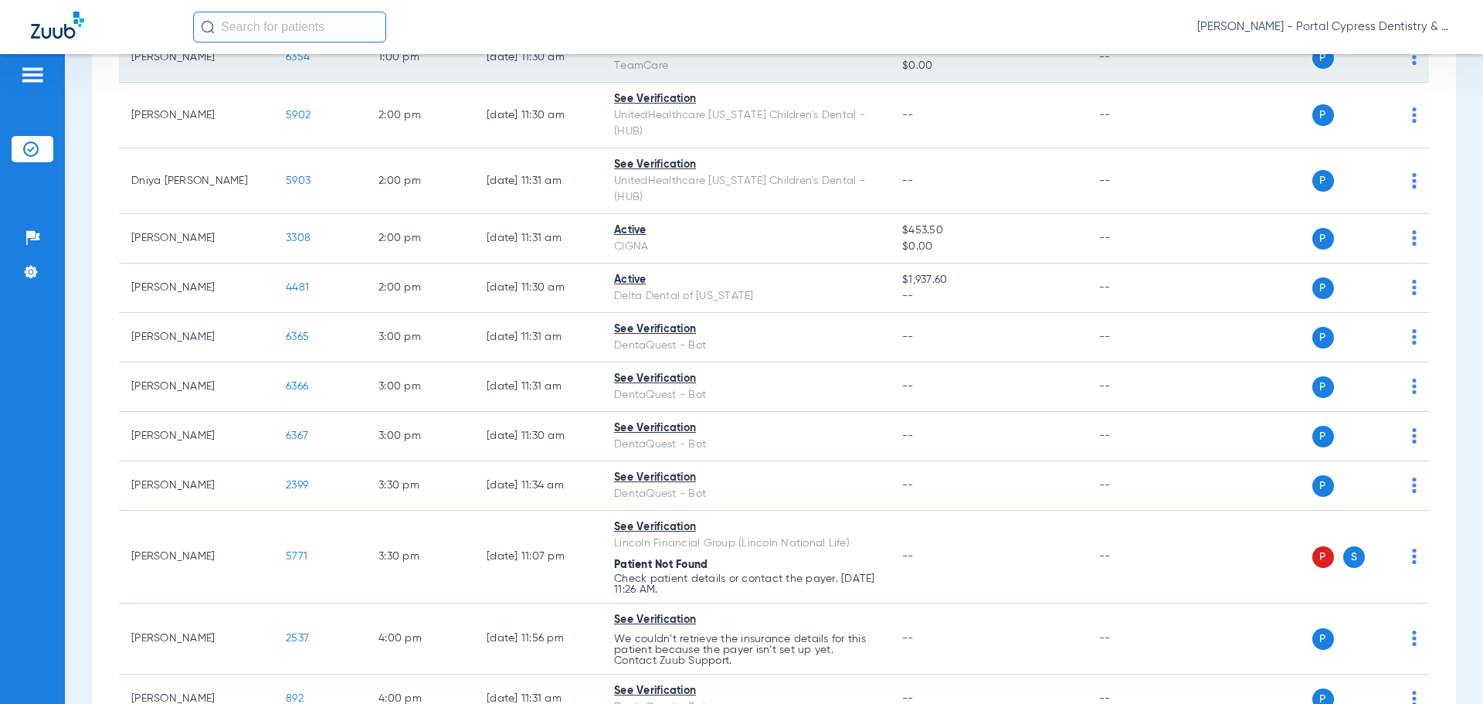
scroll to position [1159, 0]
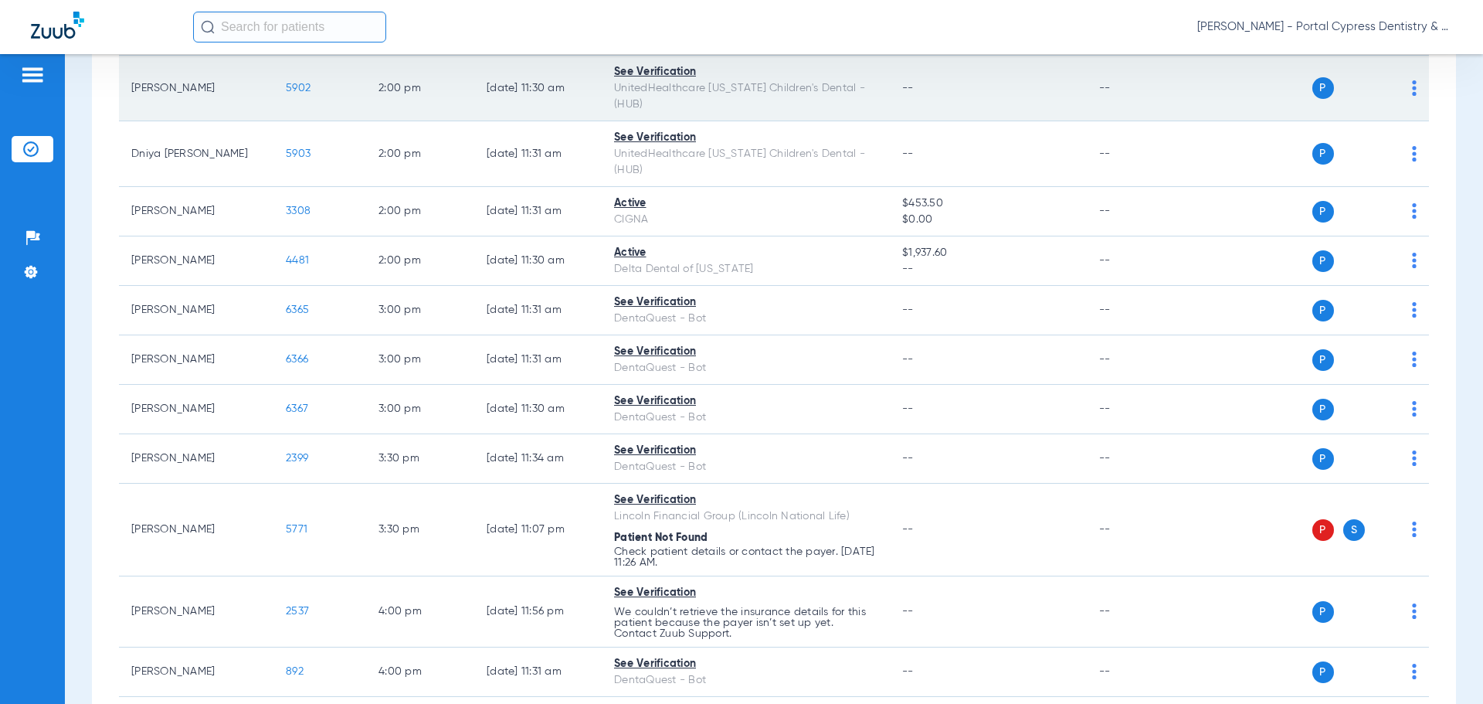
click at [300, 83] on span "5902" at bounding box center [298, 88] width 25 height 11
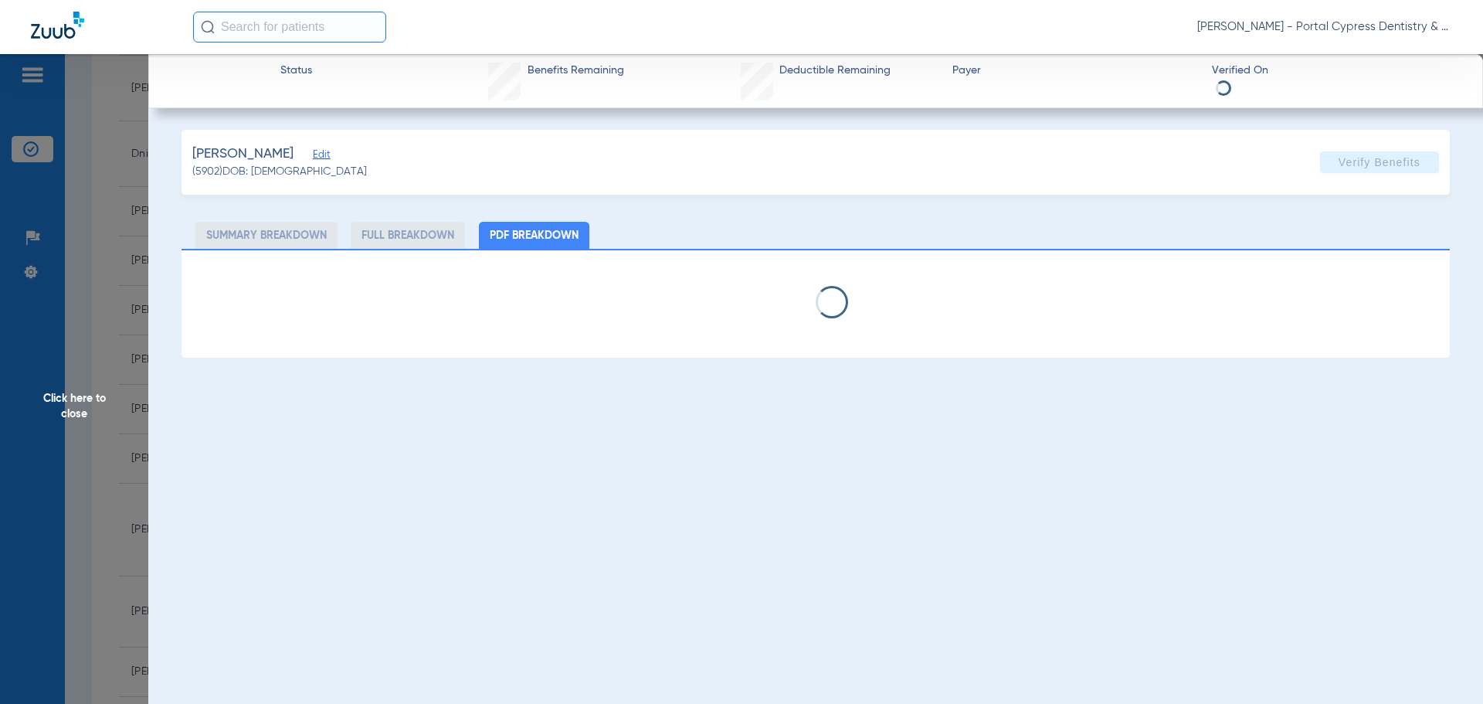
select select "page-width"
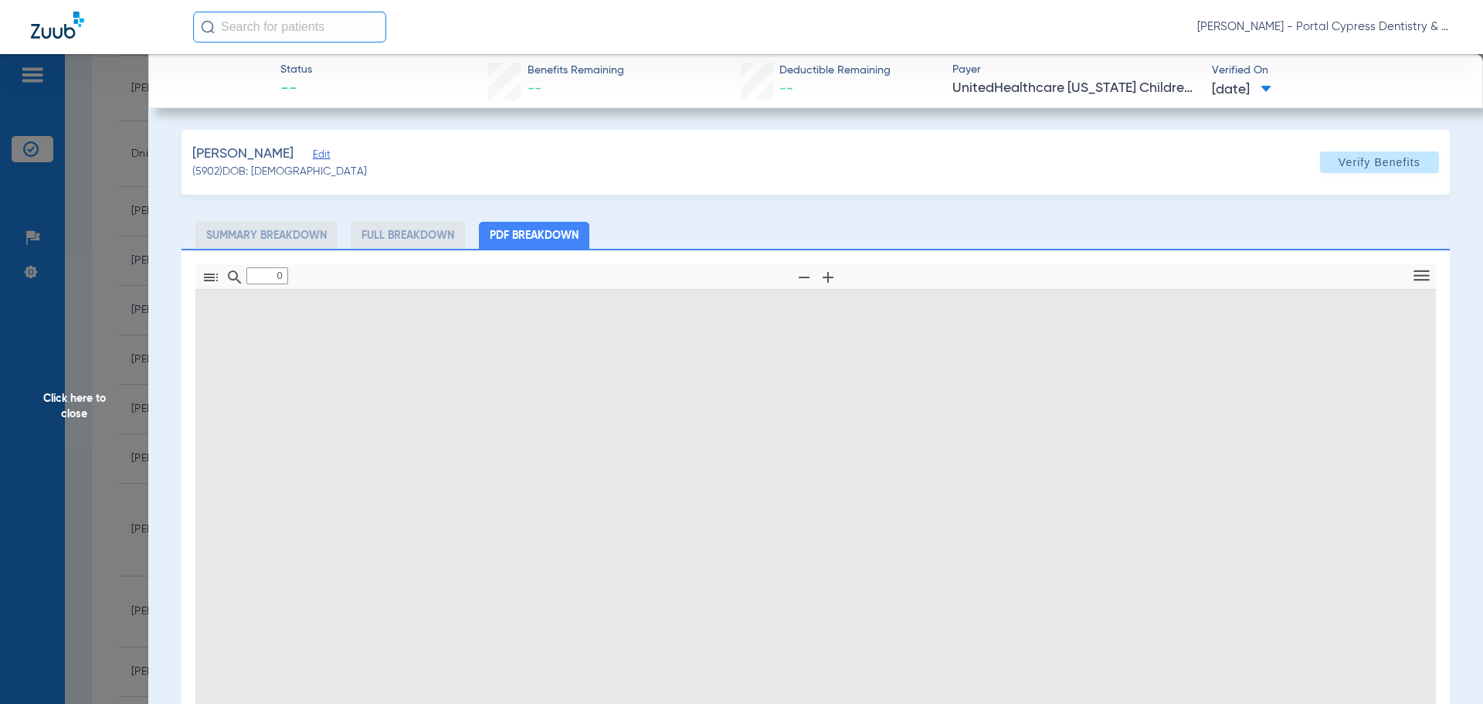
type input "1"
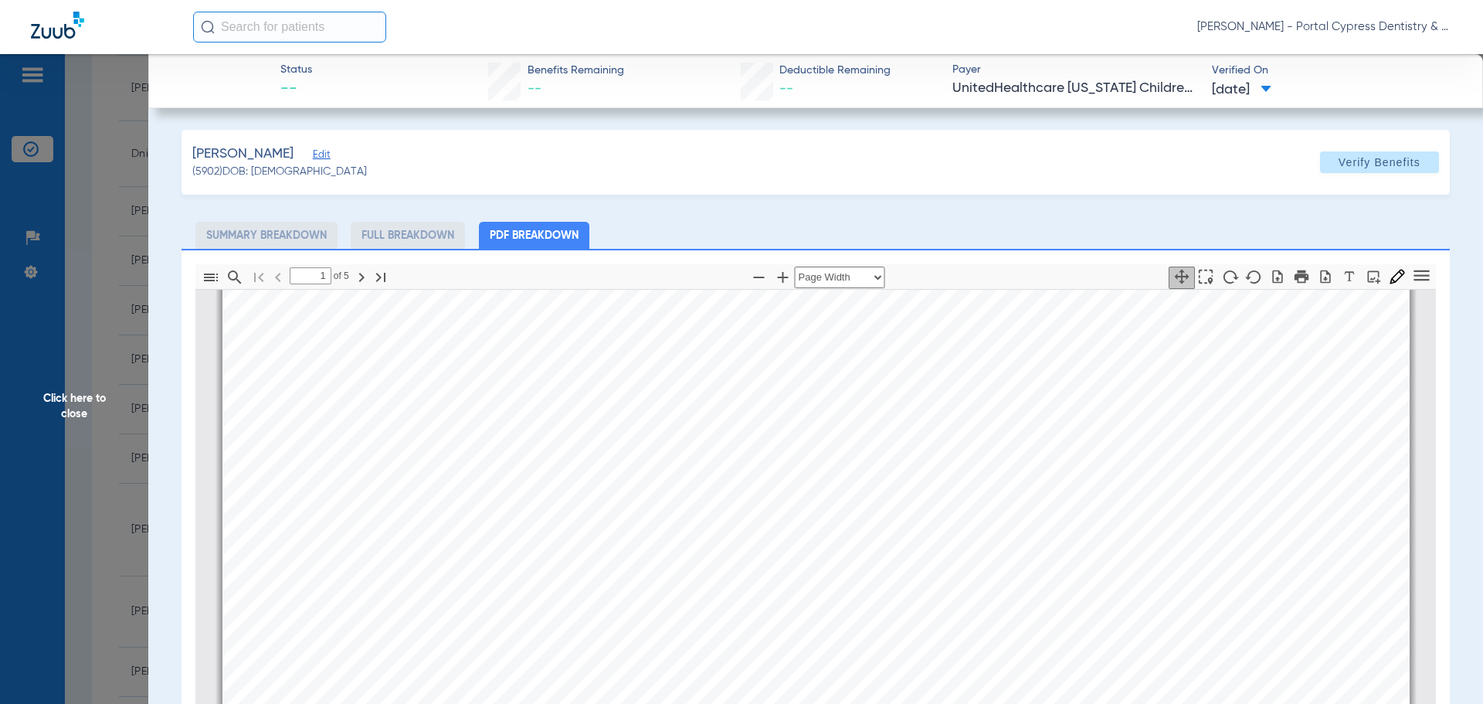
scroll to position [471, 0]
click at [82, 395] on span "Click here to close" at bounding box center [74, 406] width 148 height 704
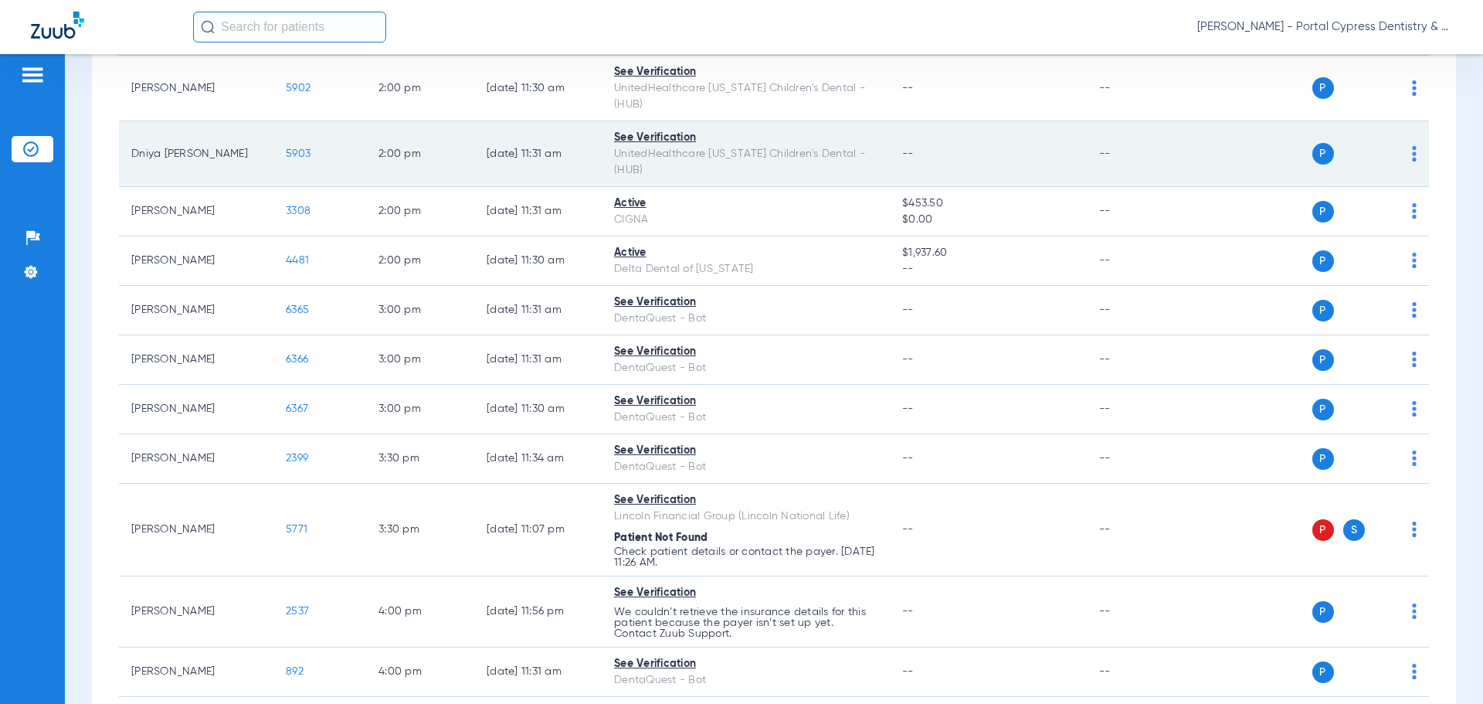
click at [297, 148] on span "5903" at bounding box center [298, 153] width 25 height 11
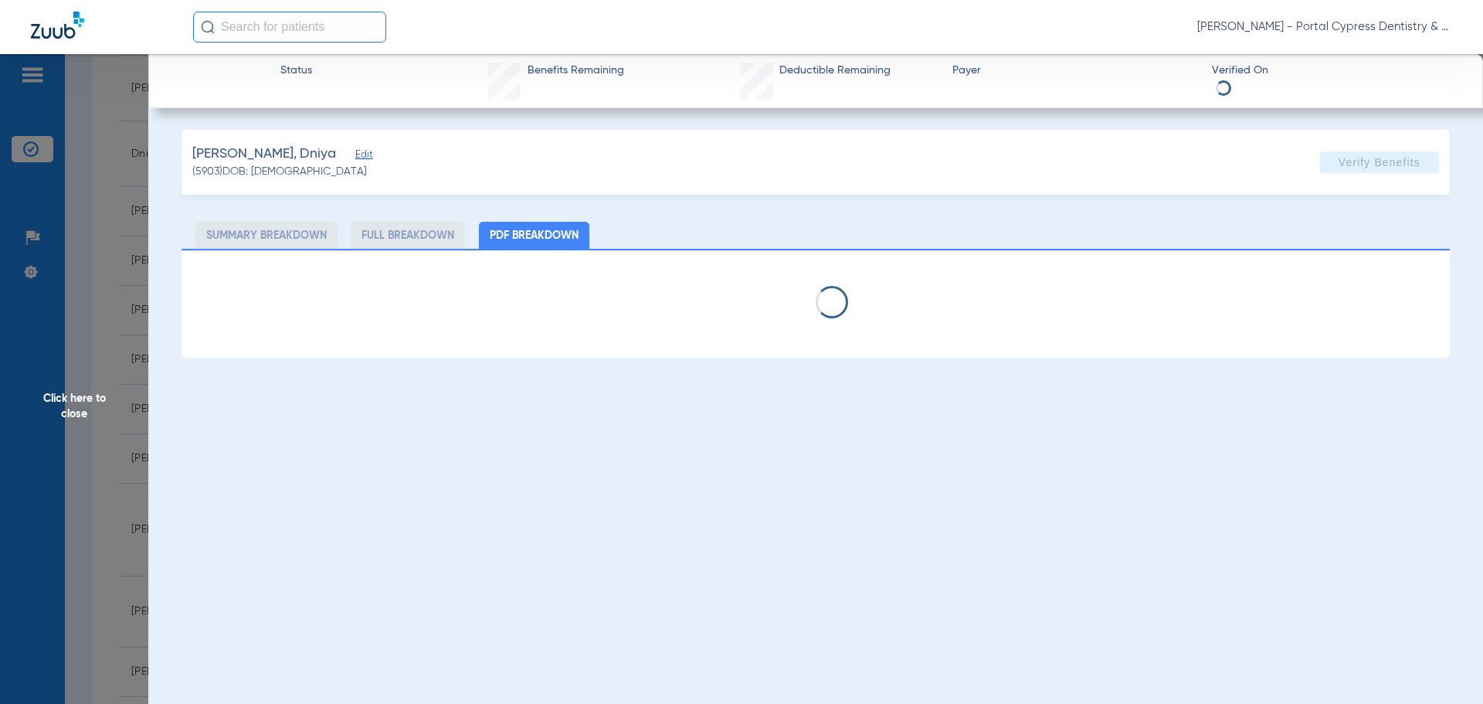
select select "page-width"
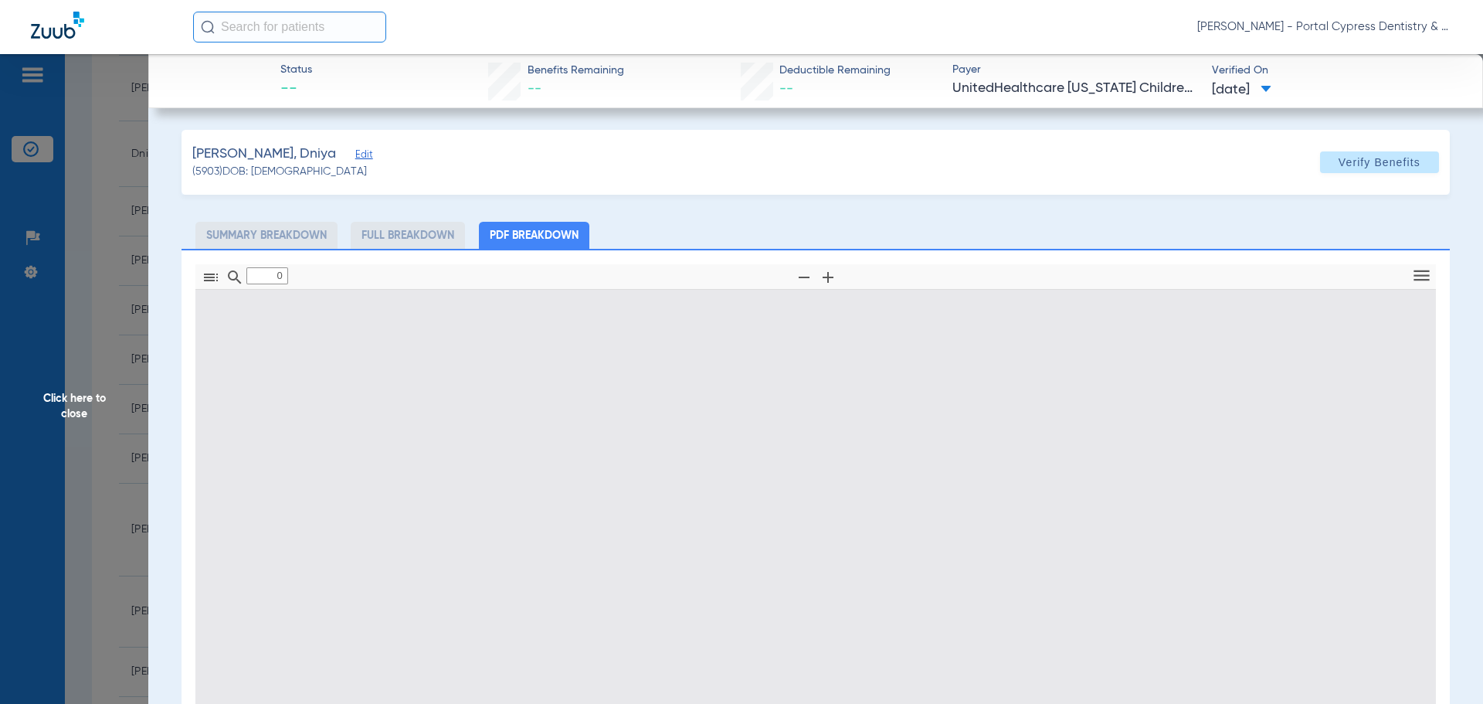
type input "1"
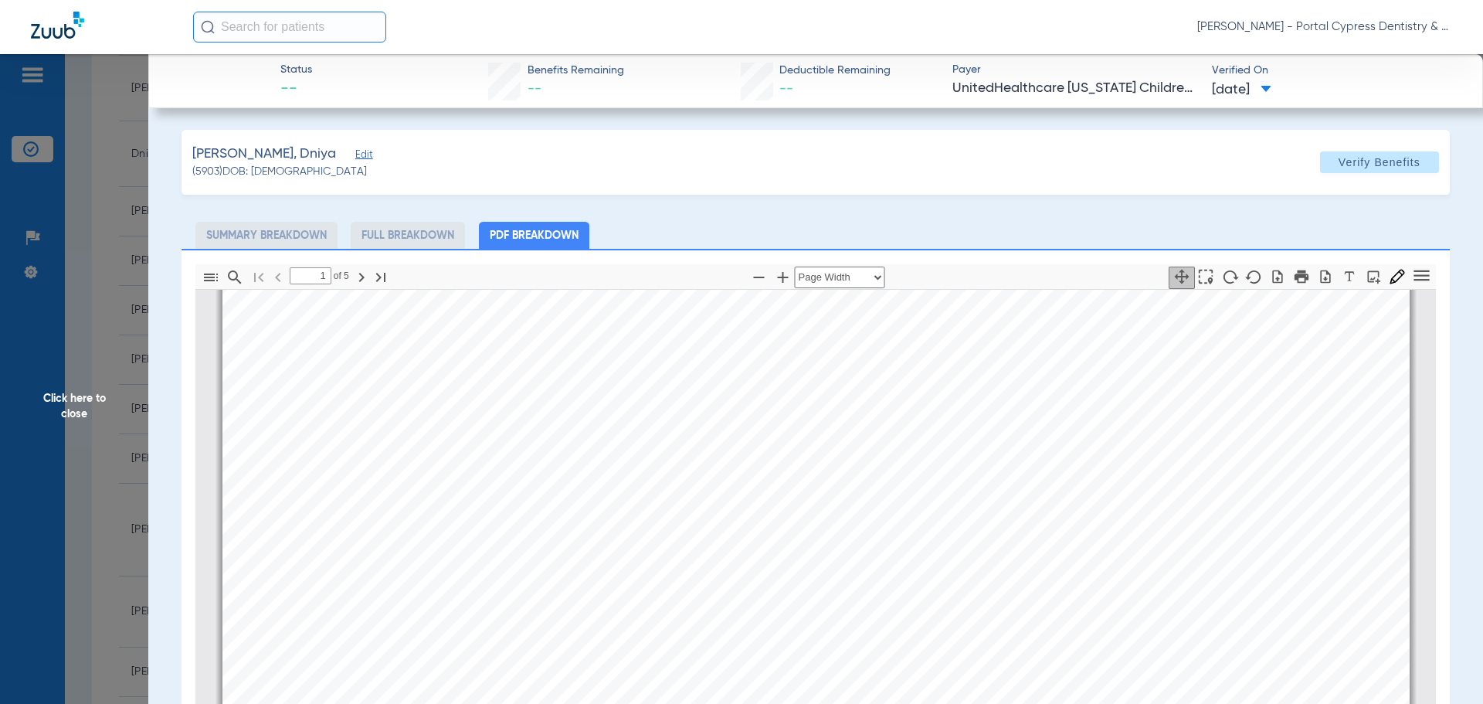
scroll to position [780, 0]
click at [79, 405] on span "Click here to close" at bounding box center [74, 406] width 148 height 704
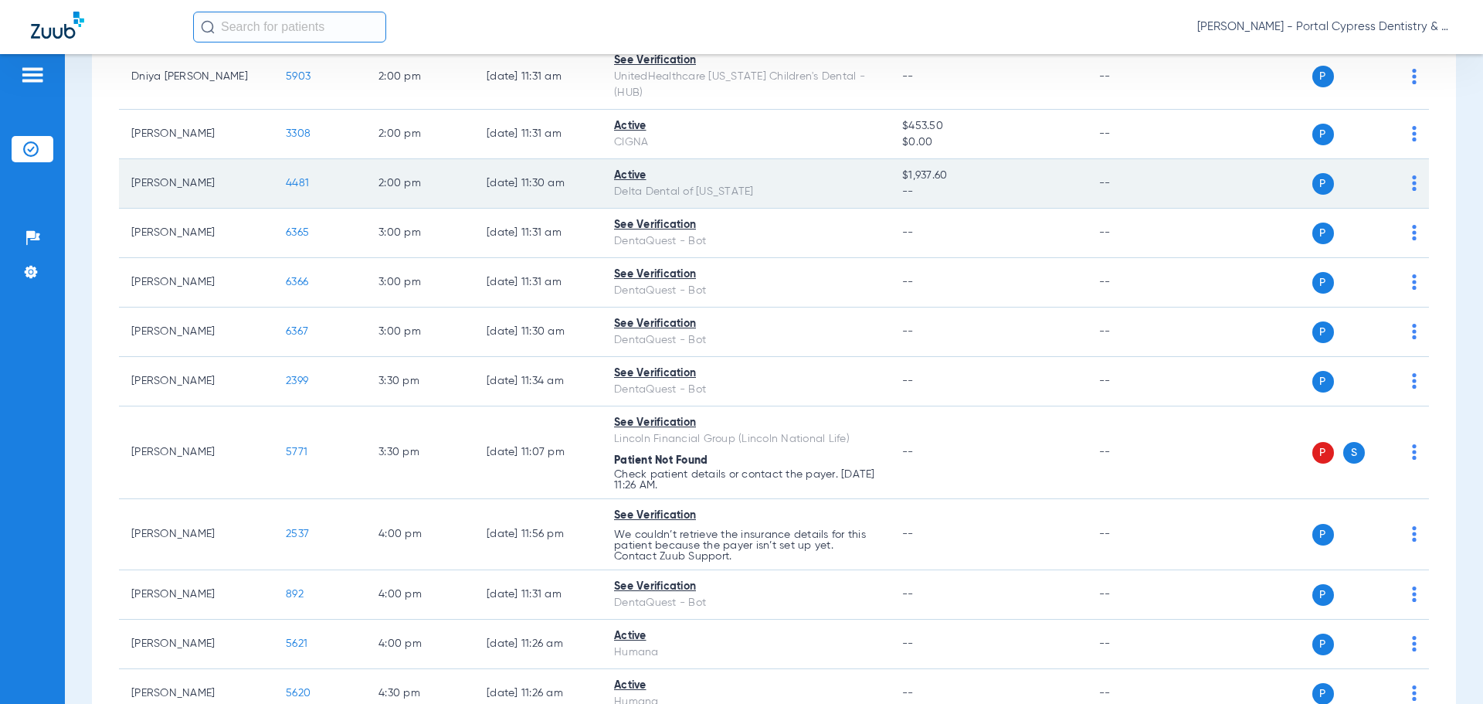
scroll to position [1313, 0]
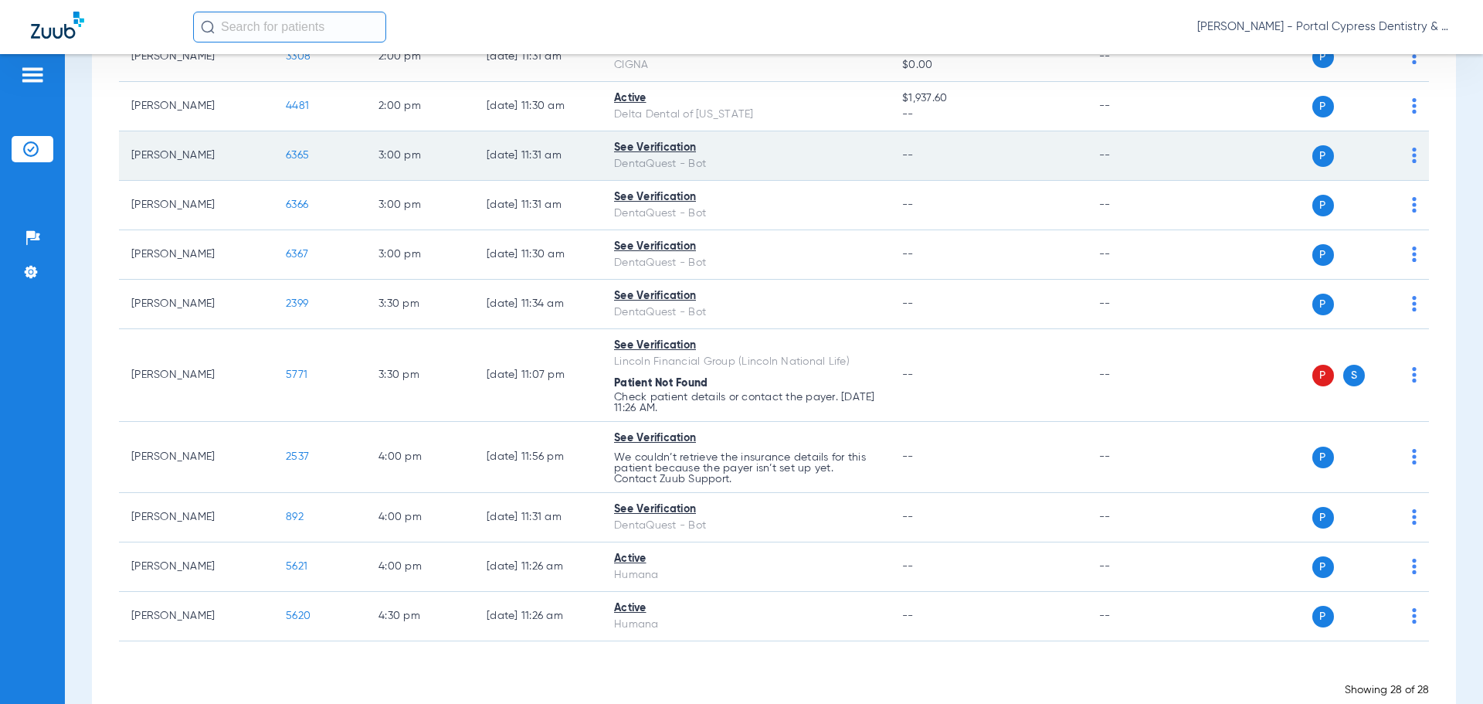
click at [297, 150] on span "6365" at bounding box center [297, 155] width 23 height 11
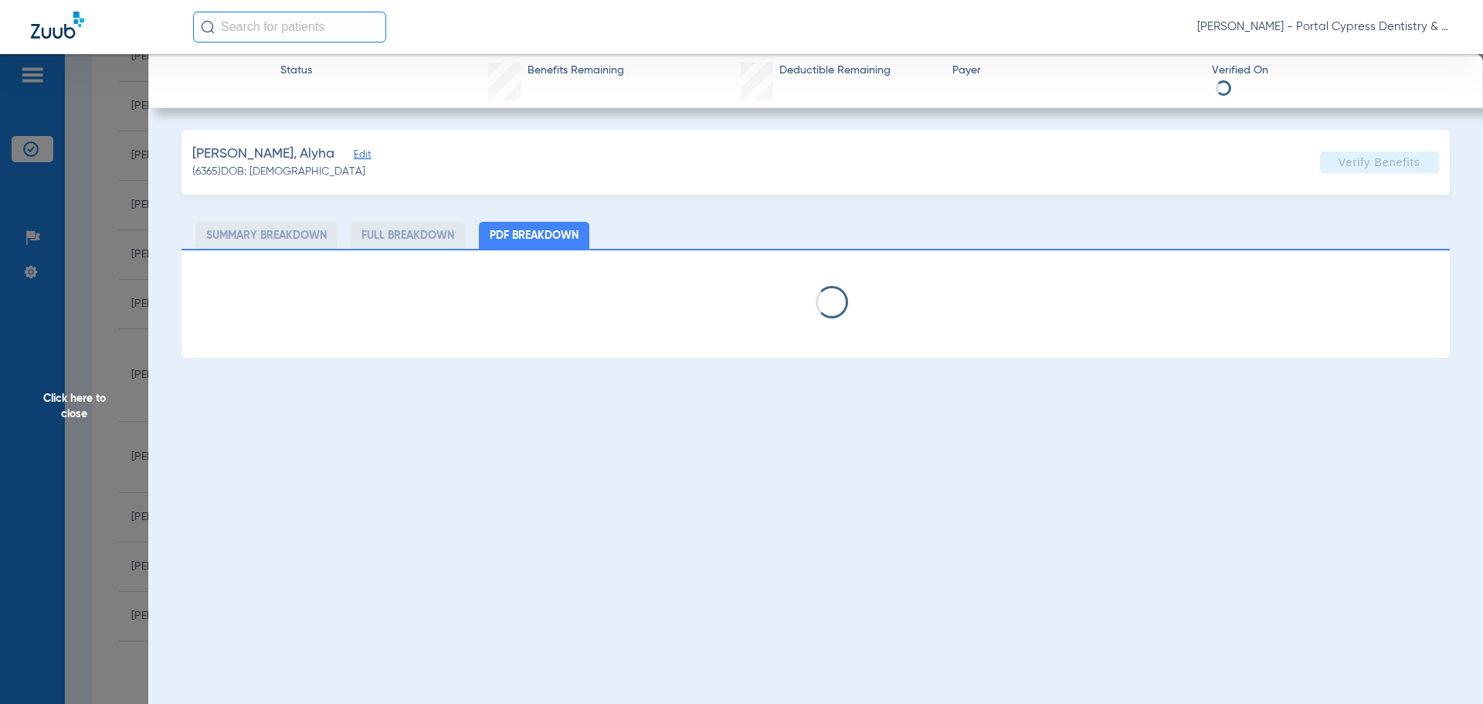
select select "page-width"
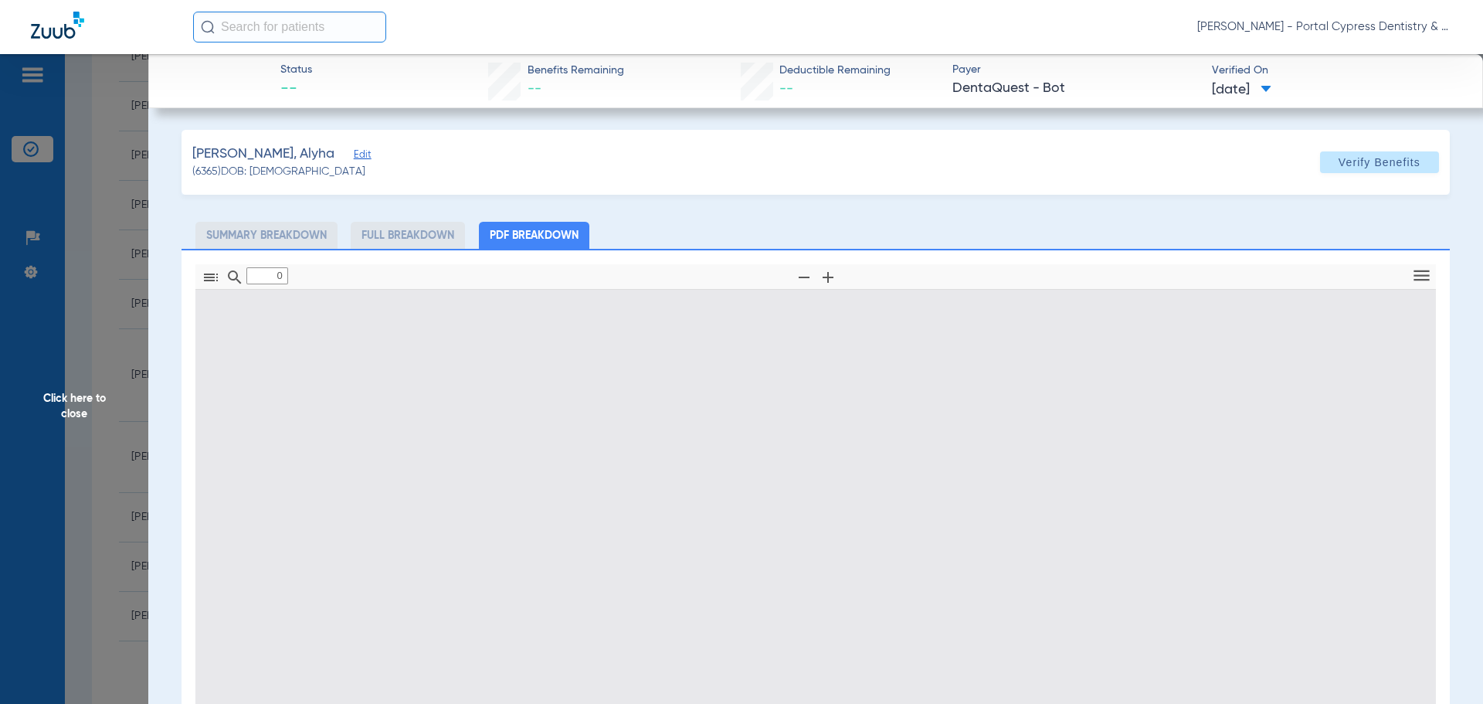
type input "1"
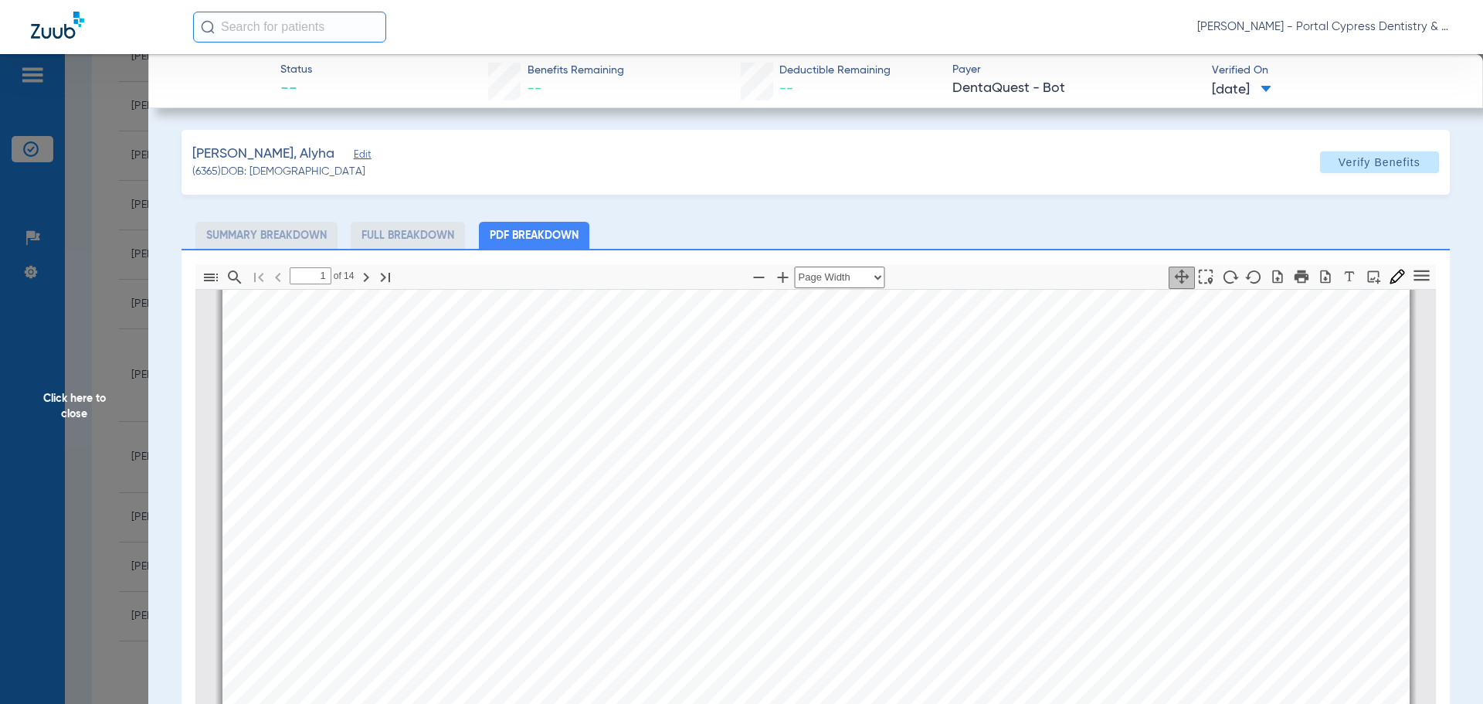
scroll to position [162, 0]
click at [72, 402] on span "Click here to close" at bounding box center [74, 406] width 148 height 704
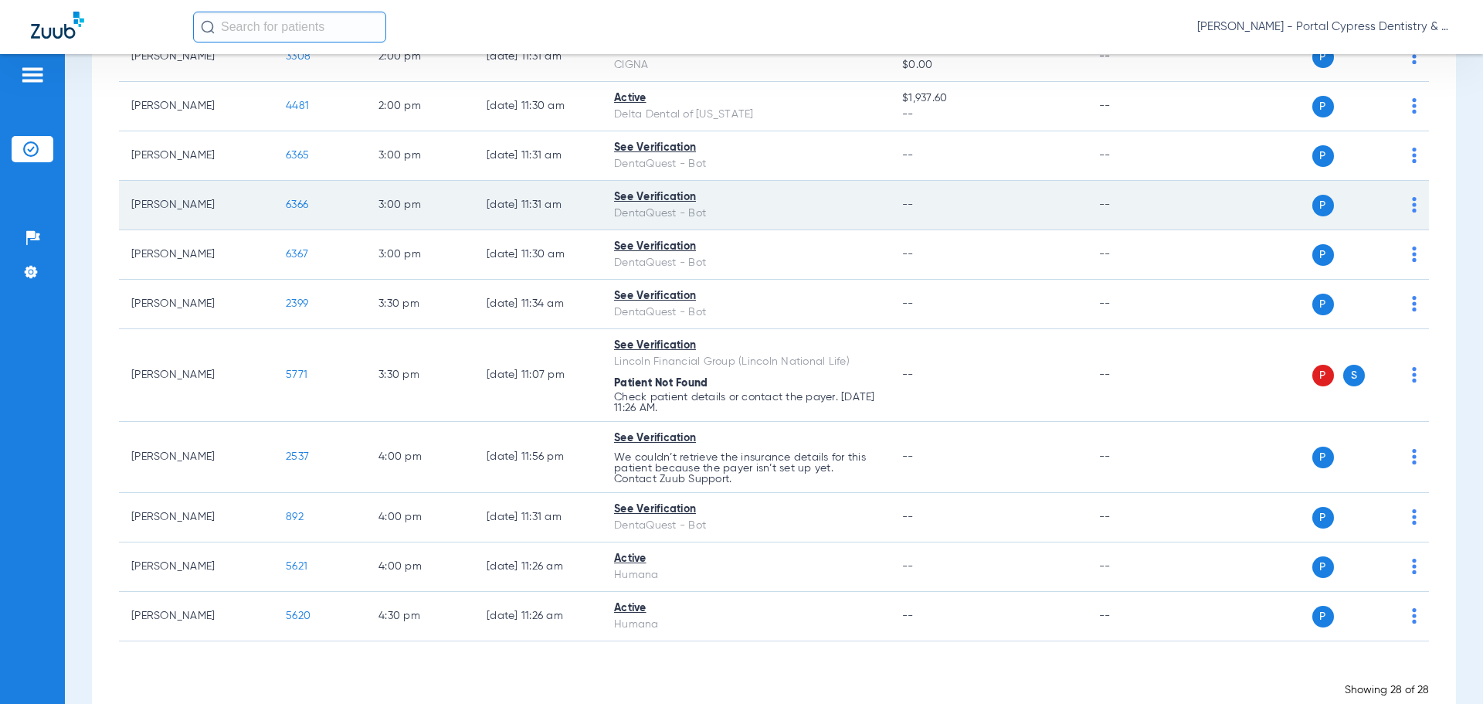
click at [293, 199] on span "6366" at bounding box center [297, 204] width 22 height 11
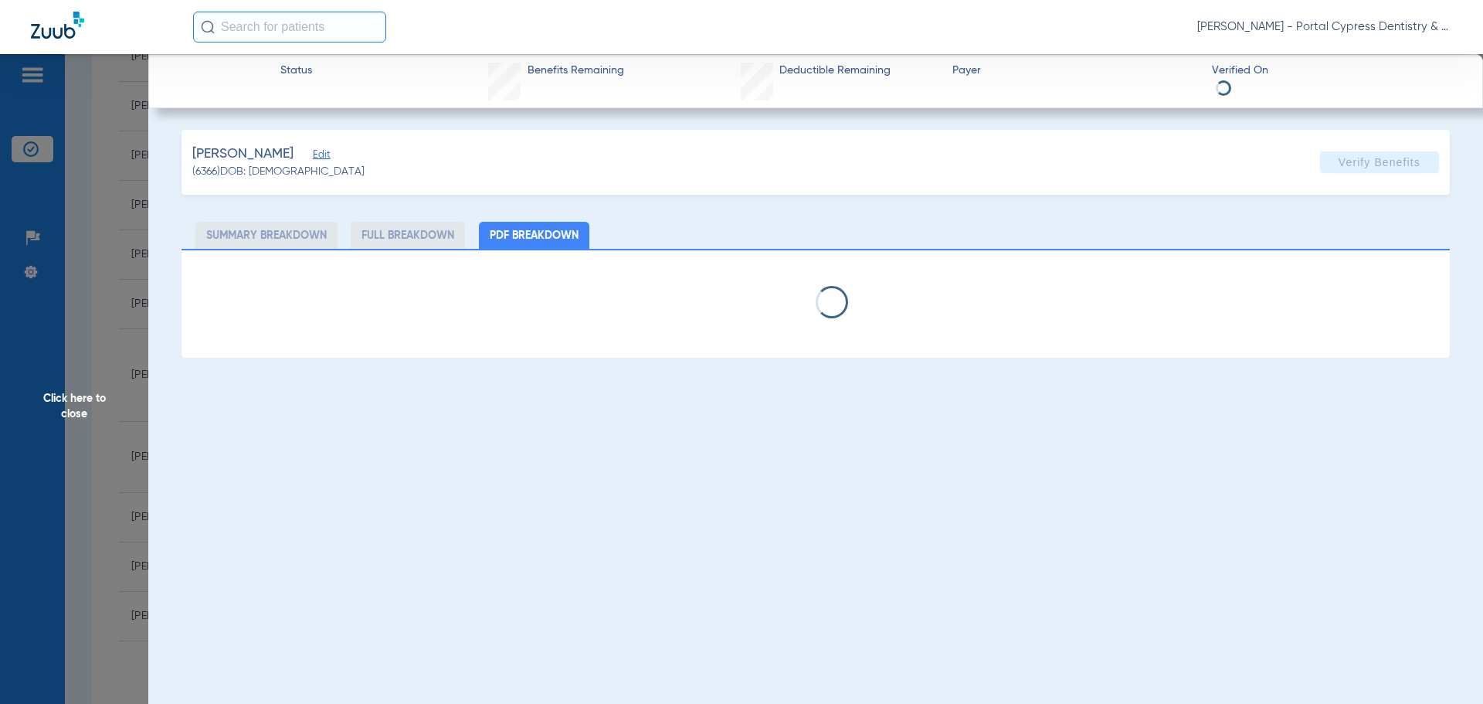
select select "page-width"
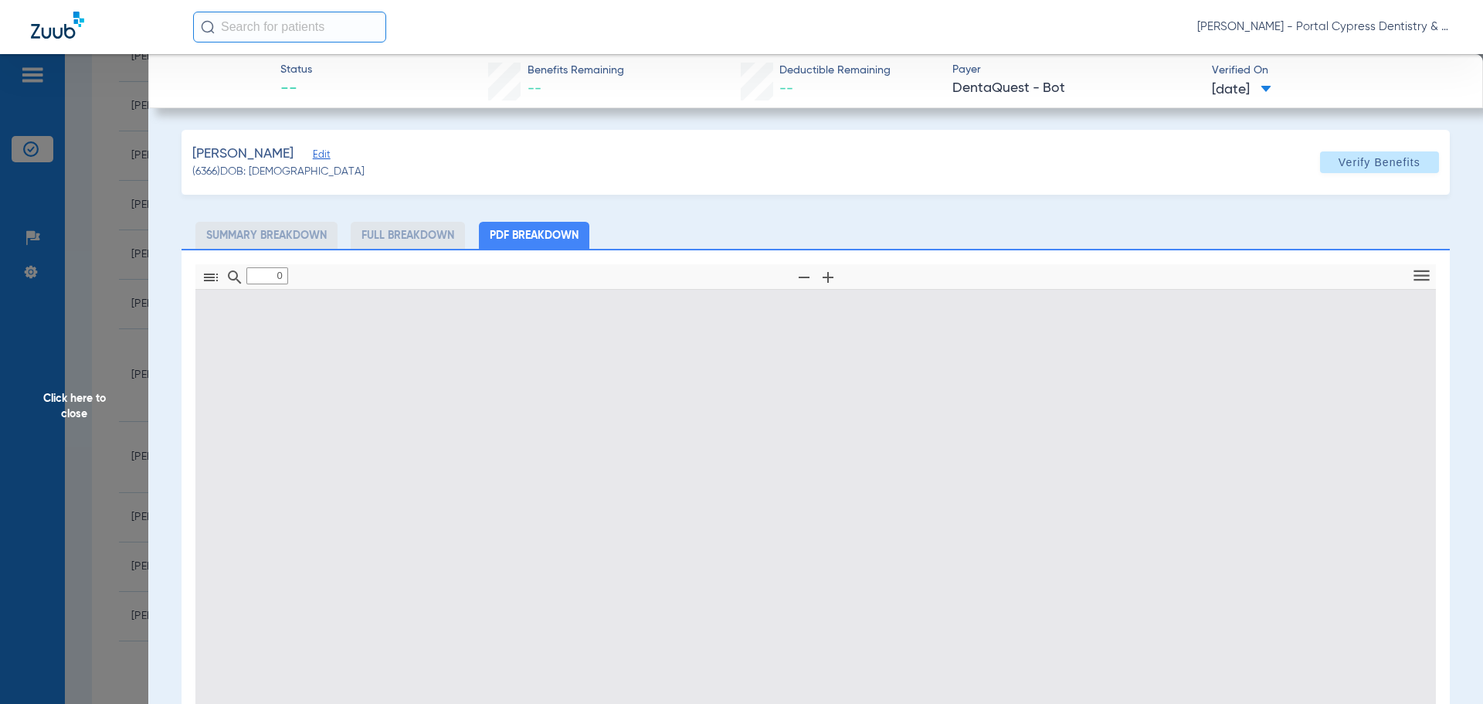
type input "1"
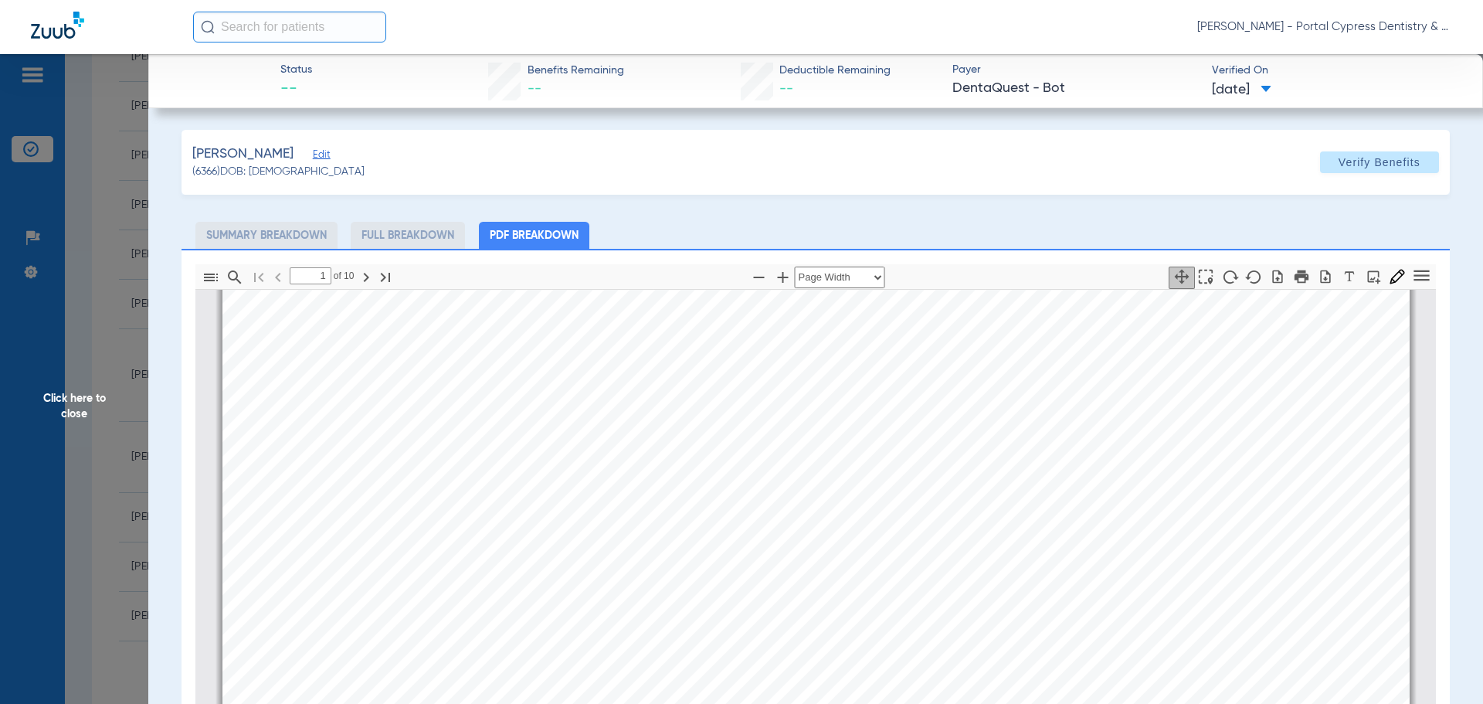
scroll to position [239, 0]
drag, startPoint x: 88, startPoint y: 399, endPoint x: 106, endPoint y: 399, distance: 17.8
click at [88, 399] on span "Click here to close" at bounding box center [74, 406] width 148 height 704
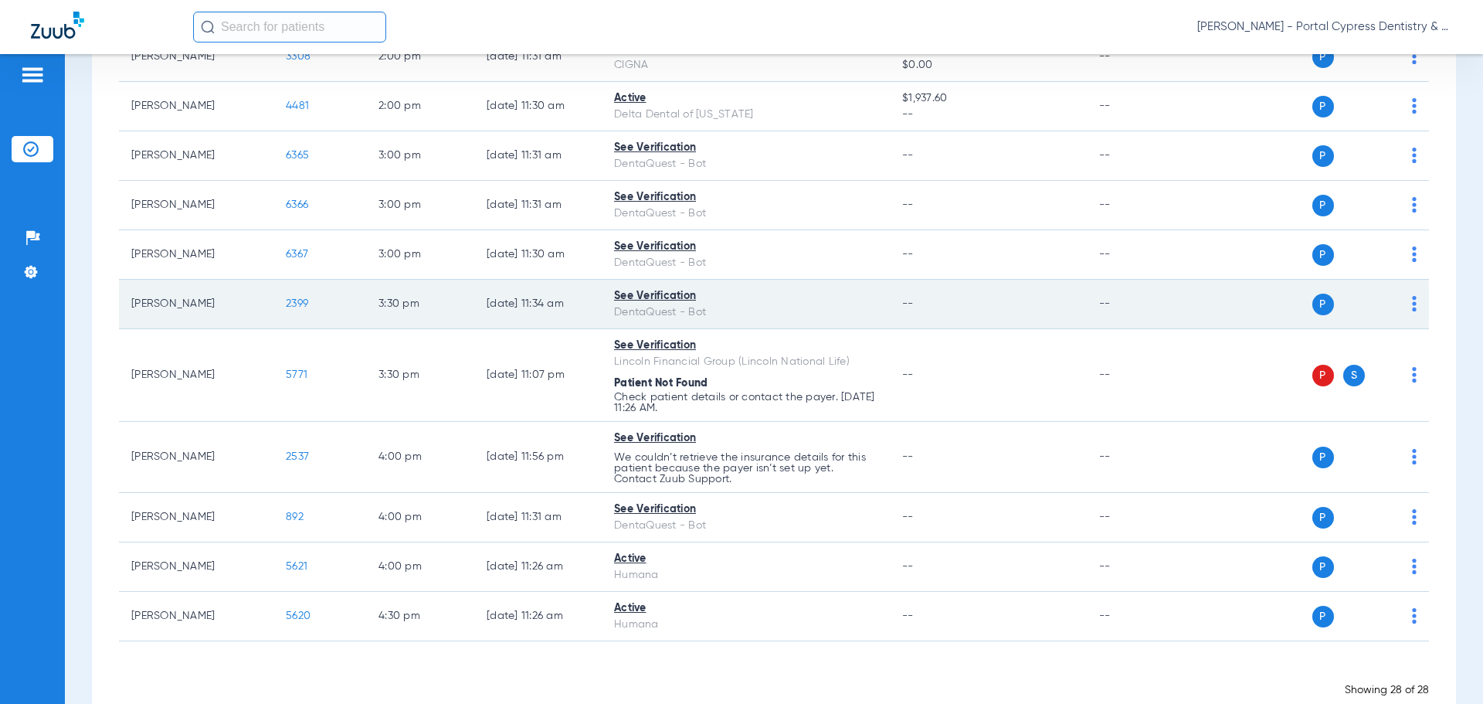
click at [297, 298] on span "2399" at bounding box center [297, 303] width 22 height 11
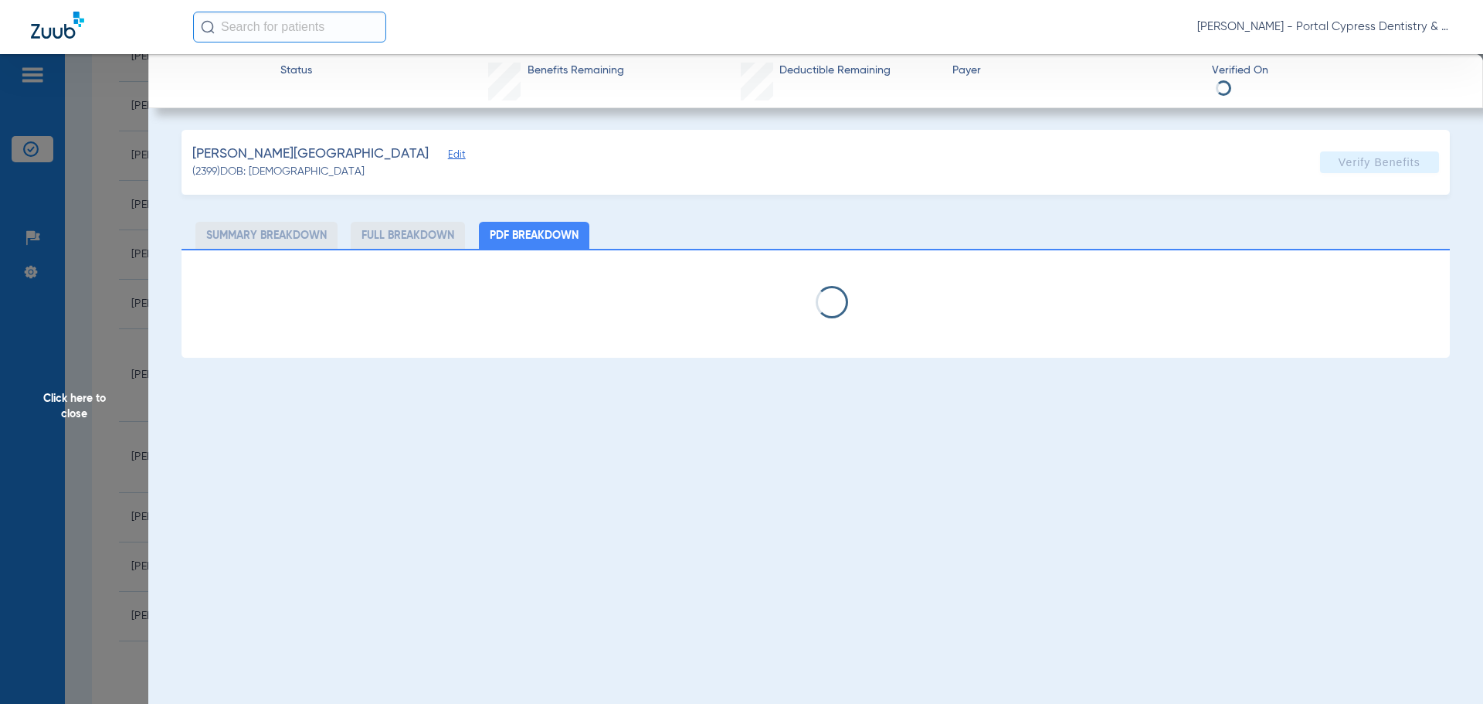
select select "page-width"
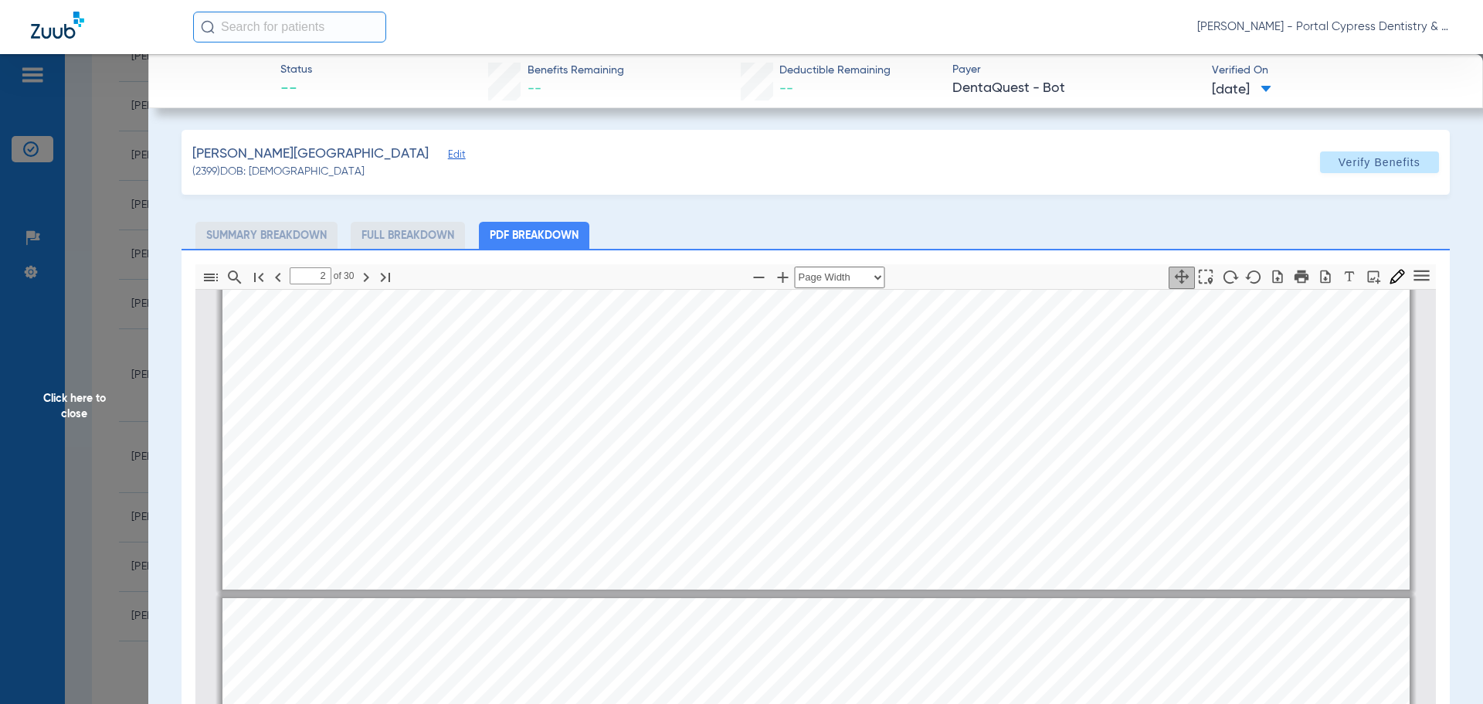
type input "1"
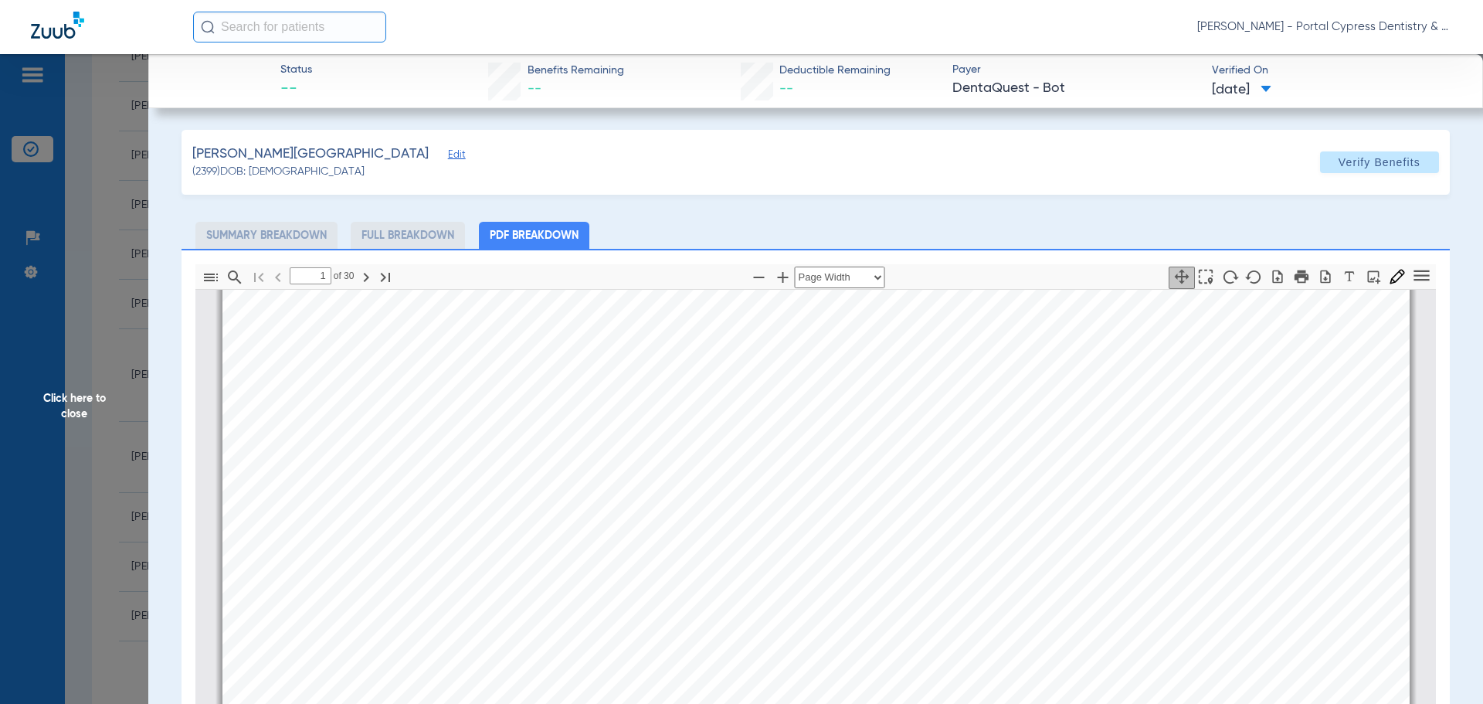
drag, startPoint x: 77, startPoint y: 395, endPoint x: 6, endPoint y: 436, distance: 82.4
click at [77, 395] on span "Click here to close" at bounding box center [74, 406] width 148 height 704
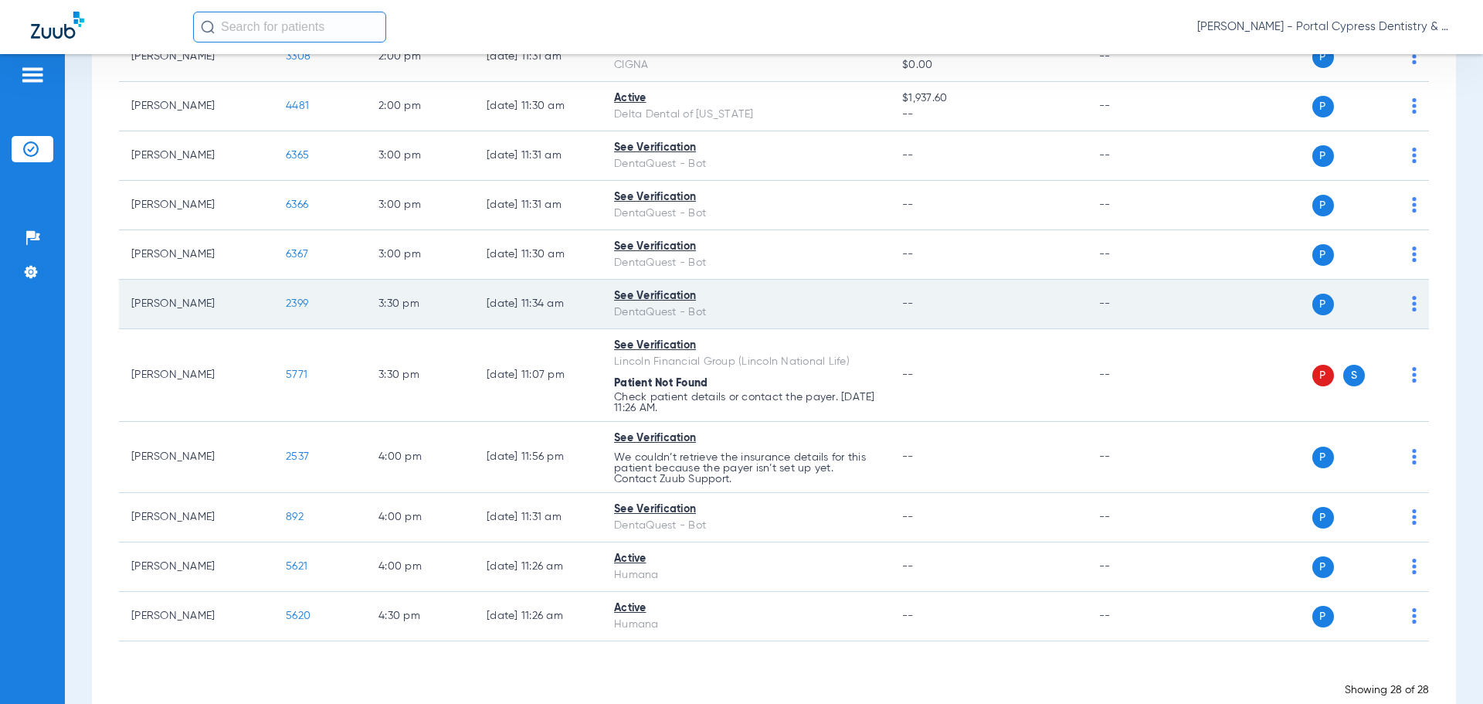
scroll to position [1317, 0]
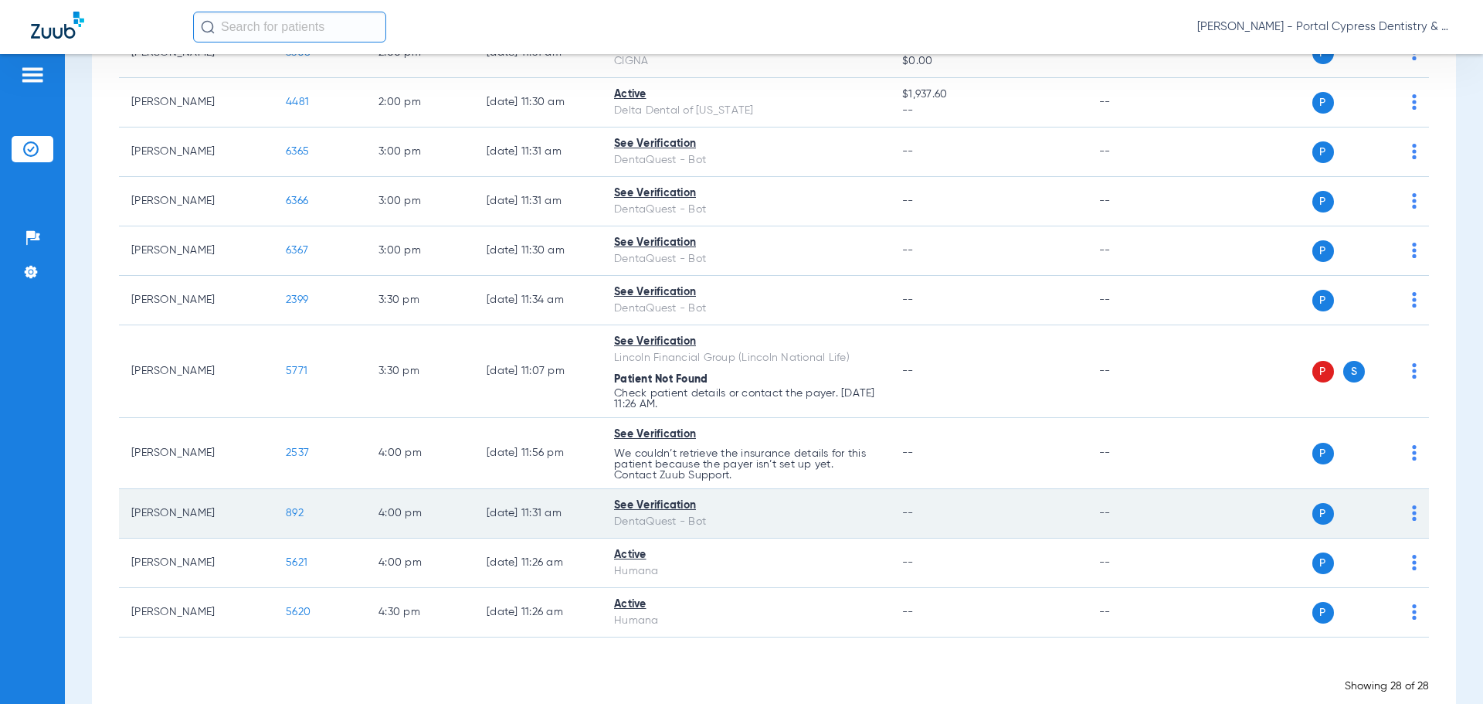
click at [293, 507] on span "892" at bounding box center [295, 512] width 18 height 11
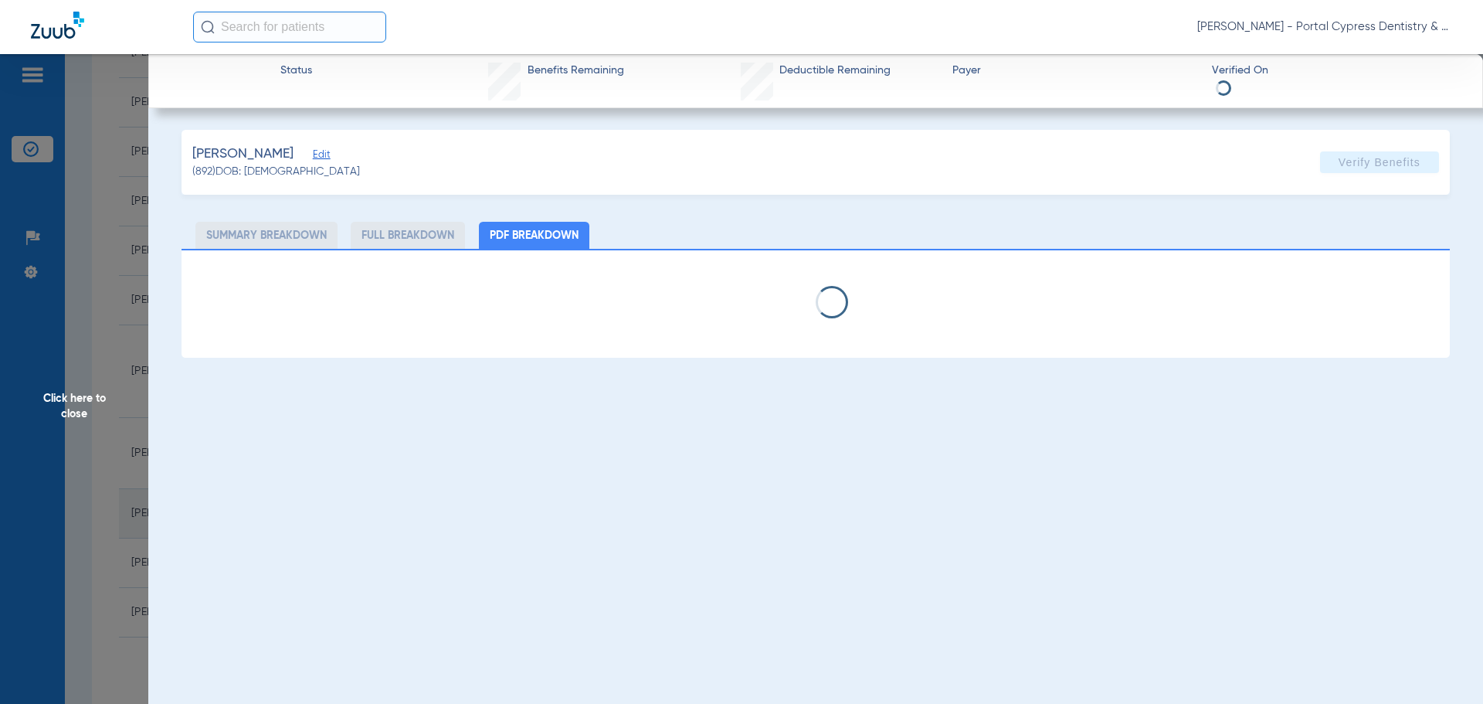
select select "page-width"
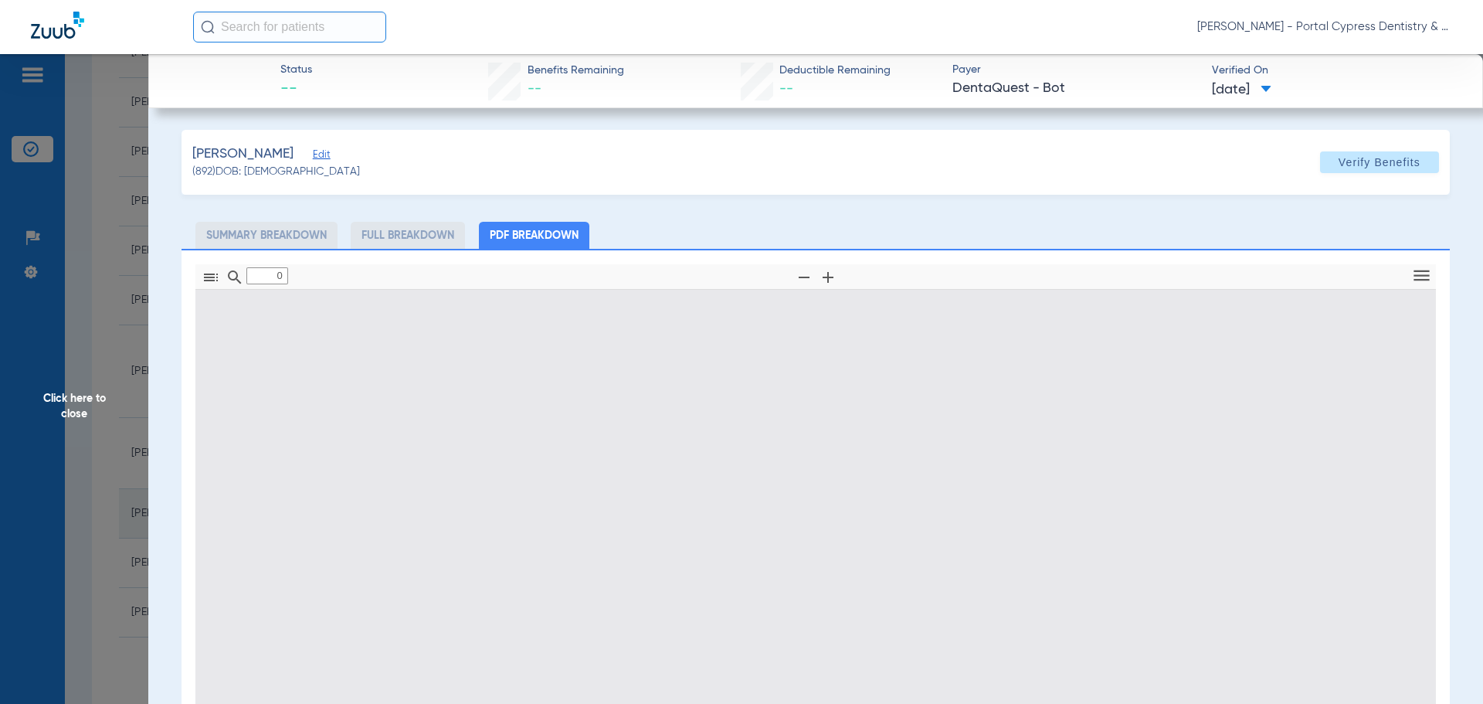
type input "1"
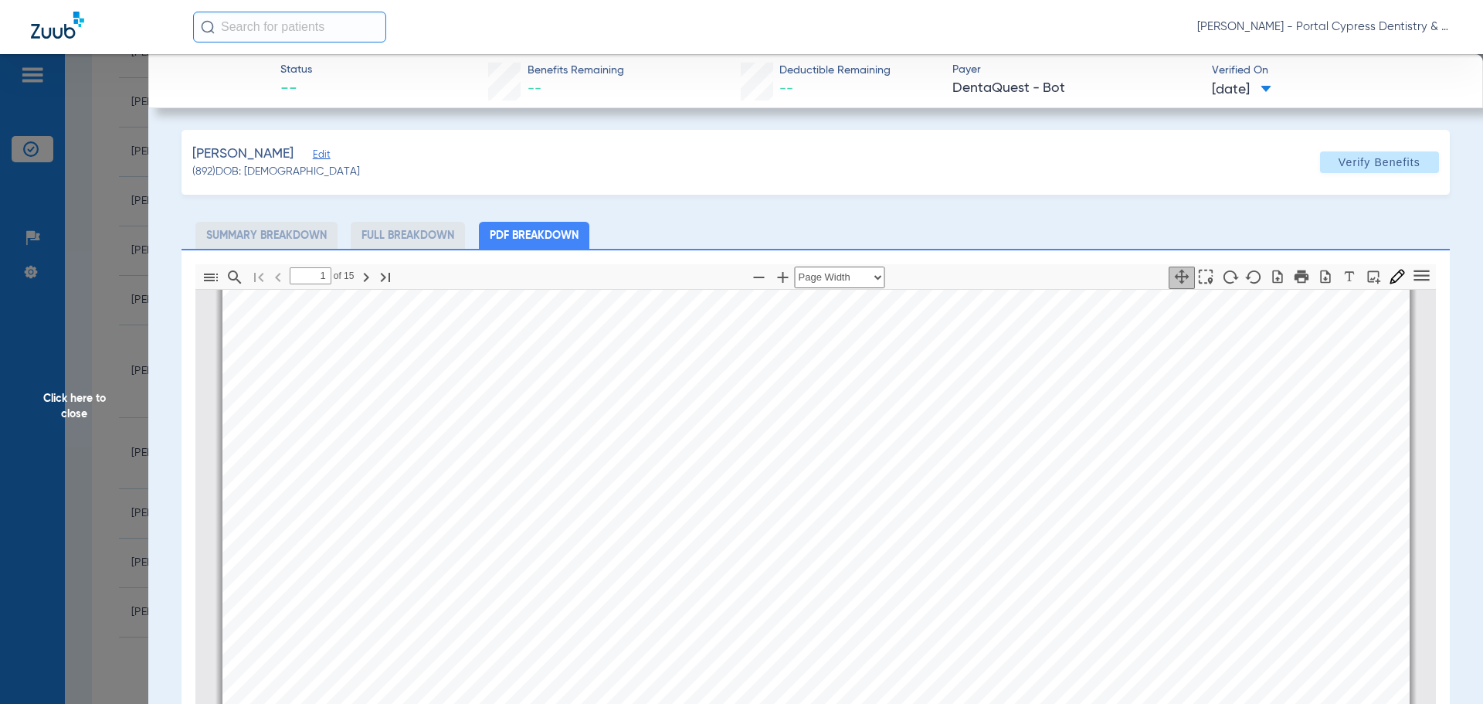
scroll to position [162, 0]
click at [63, 400] on span "Click here to close" at bounding box center [74, 406] width 148 height 704
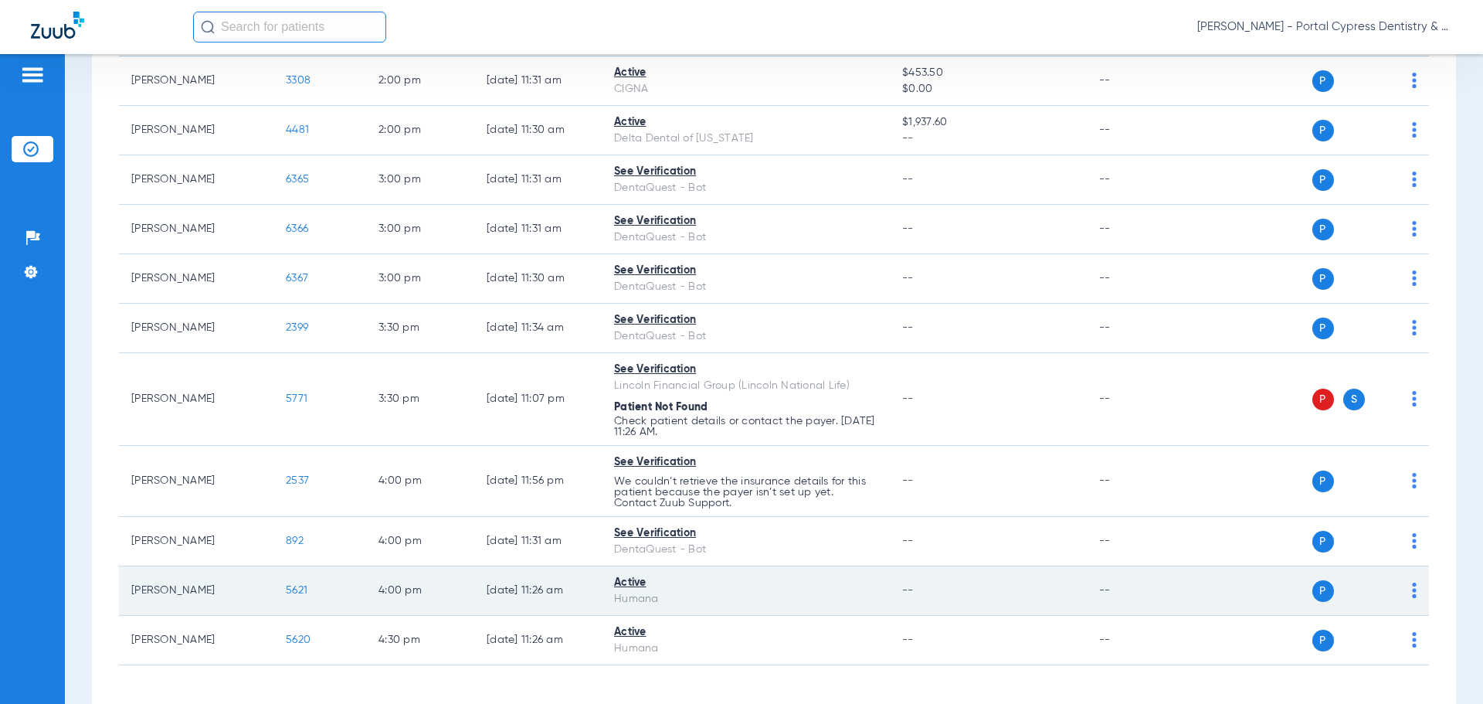
scroll to position [1317, 0]
